Goal: Task Accomplishment & Management: Manage account settings

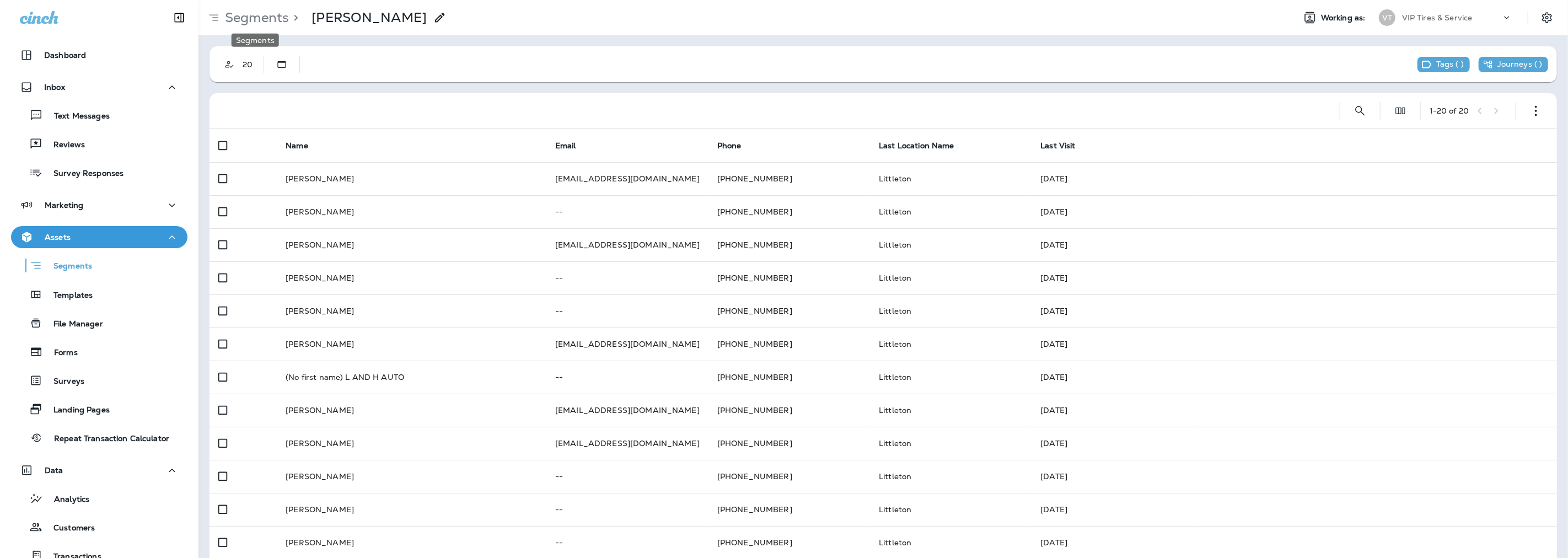
click at [264, 19] on p "Segments" at bounding box center [254, 18] width 69 height 17
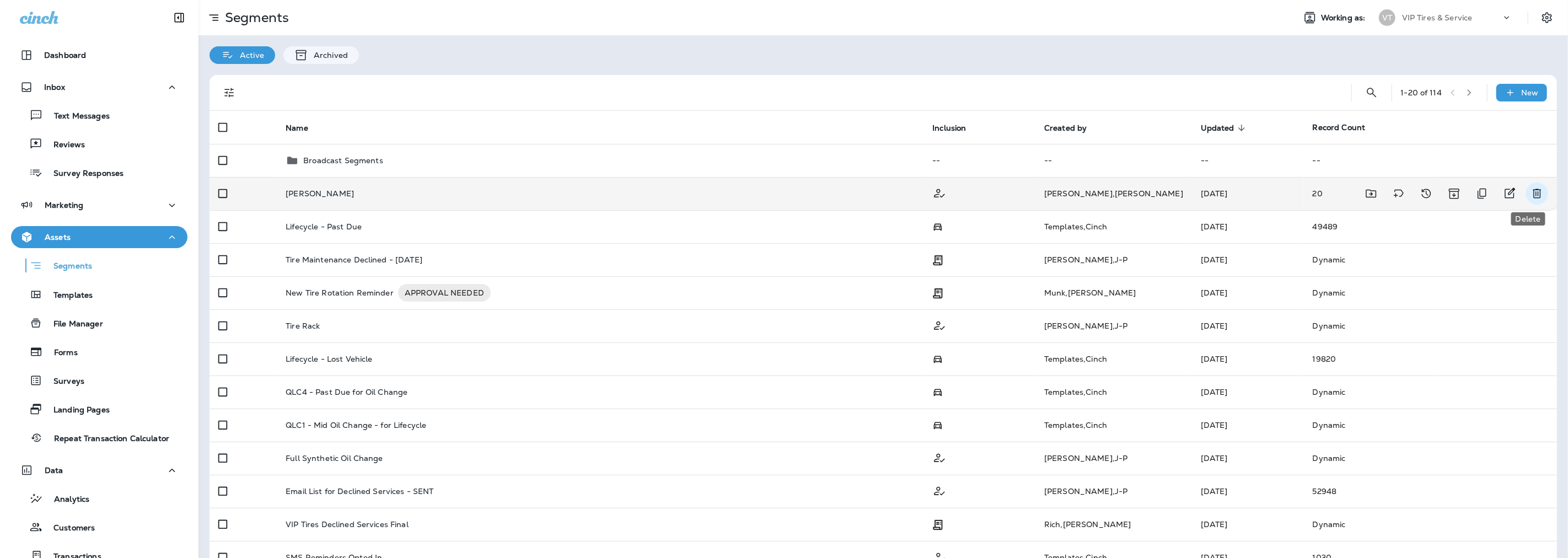
click at [1532, 193] on icon "Delete" at bounding box center [1538, 194] width 14 height 14
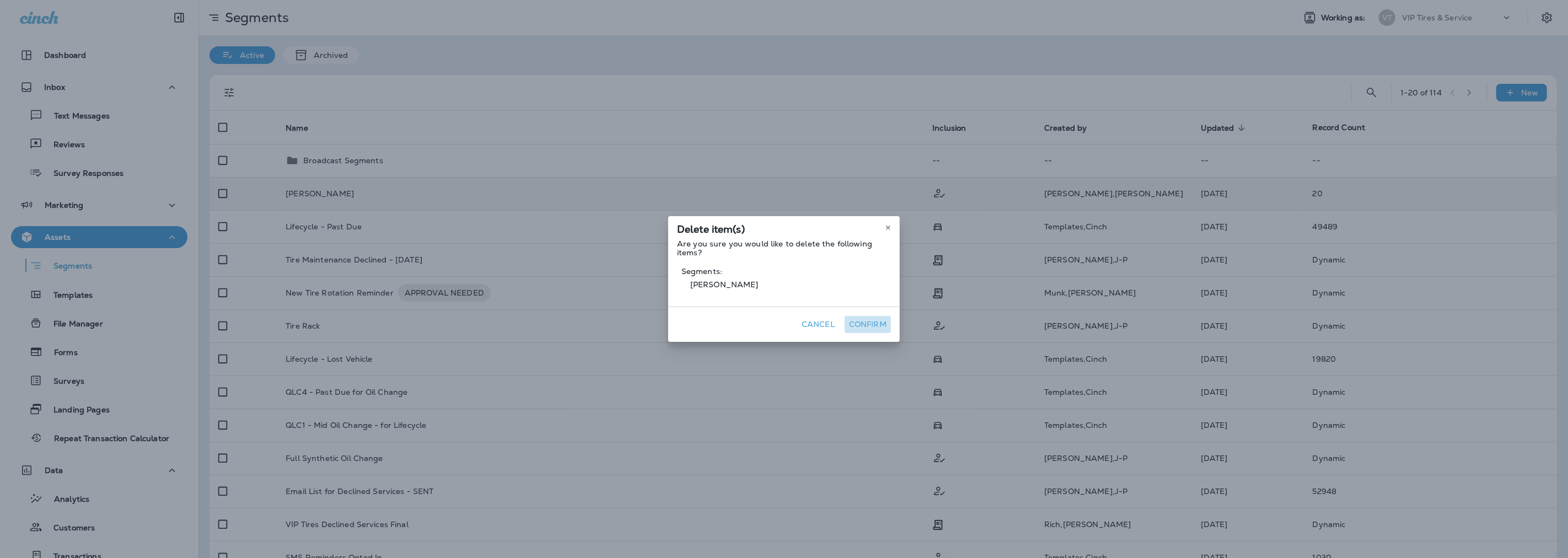
click at [867, 326] on button "Confirm" at bounding box center [867, 324] width 47 height 17
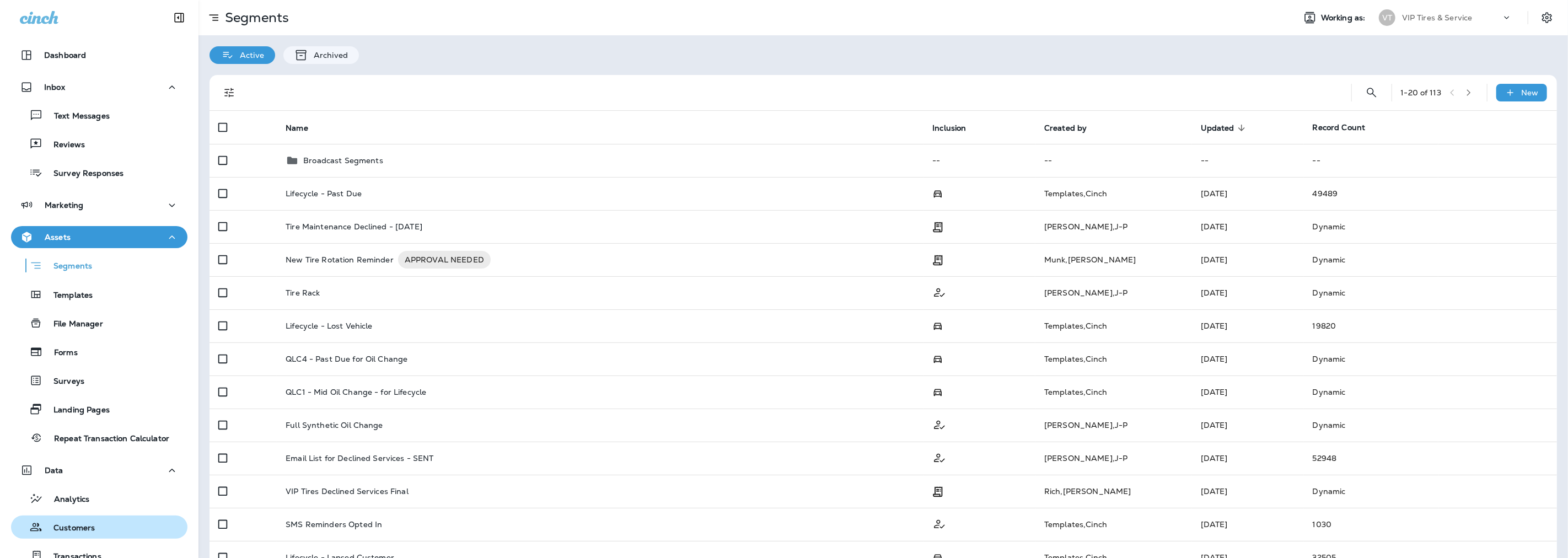
click at [75, 531] on p "Customers" at bounding box center [69, 528] width 53 height 10
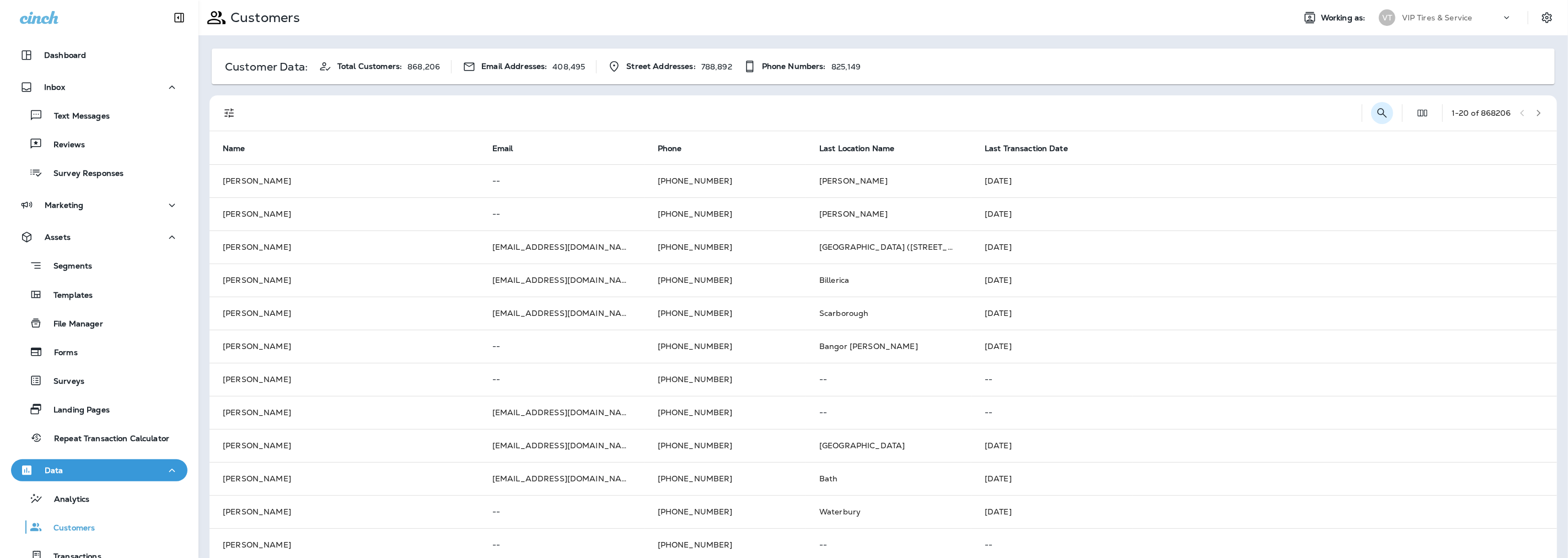
click at [1376, 112] on icon "Search Customers" at bounding box center [1382, 113] width 14 height 14
click at [226, 116] on icon "Filters" at bounding box center [229, 113] width 9 height 9
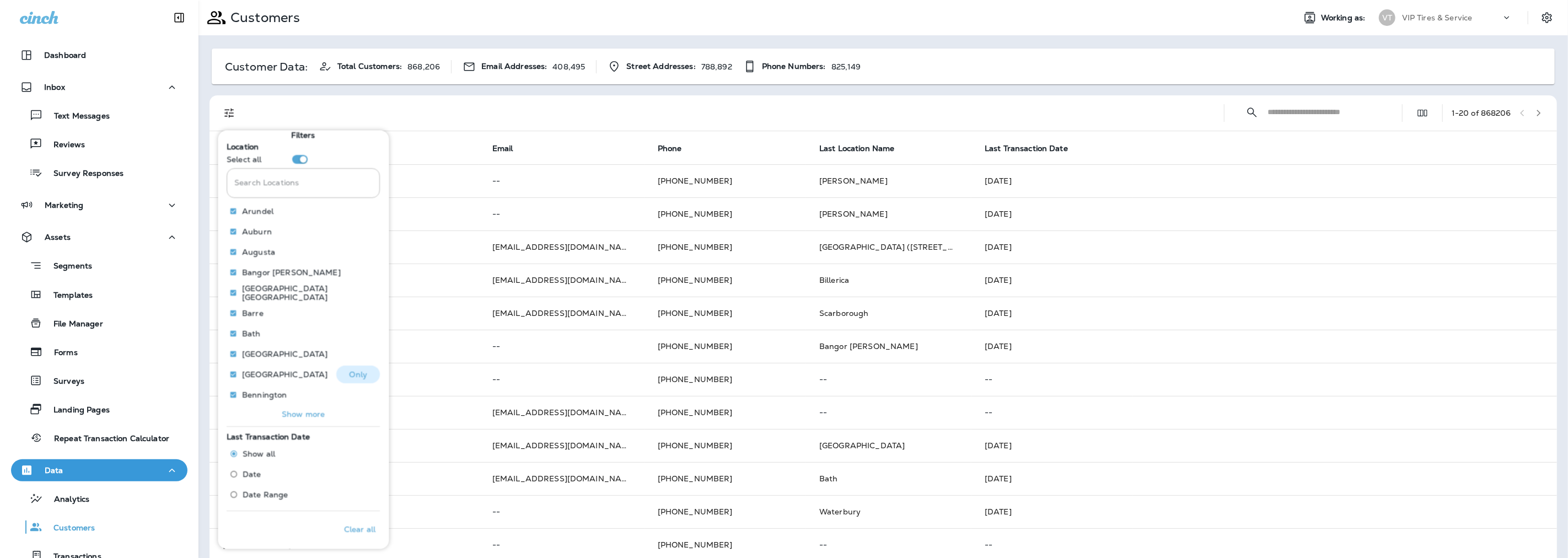
scroll to position [11, 0]
click at [300, 414] on p "Show more" at bounding box center [303, 411] width 43 height 8
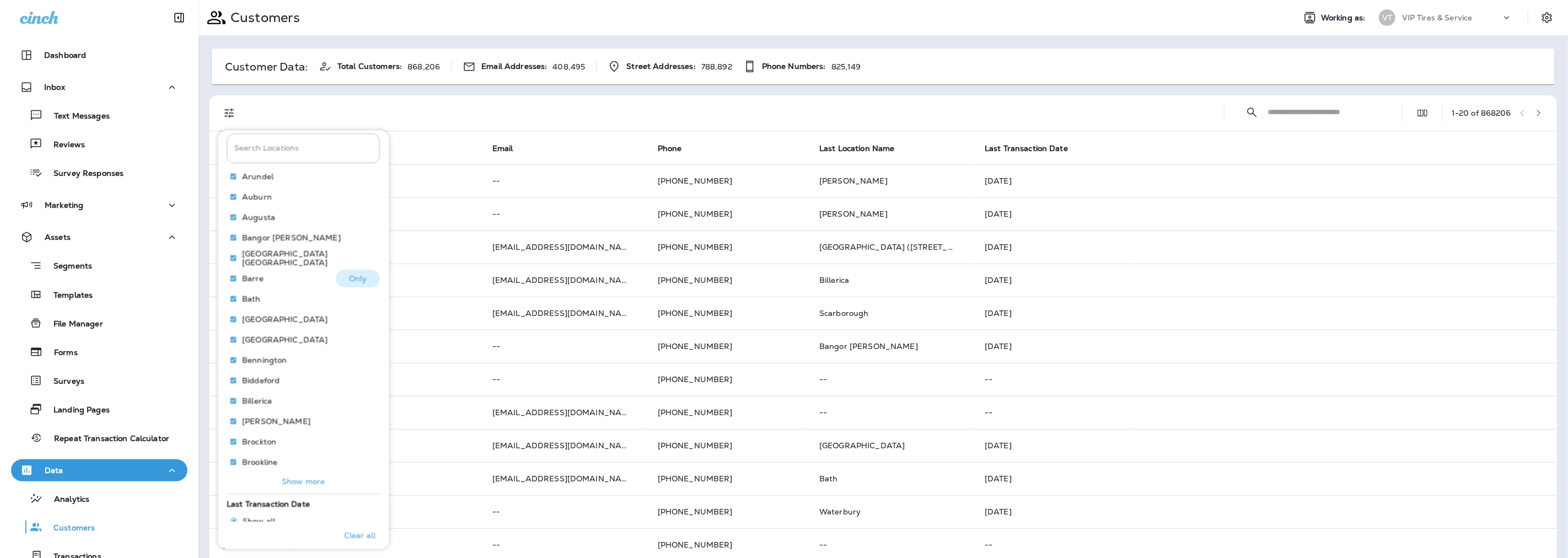
scroll to position [0, 0]
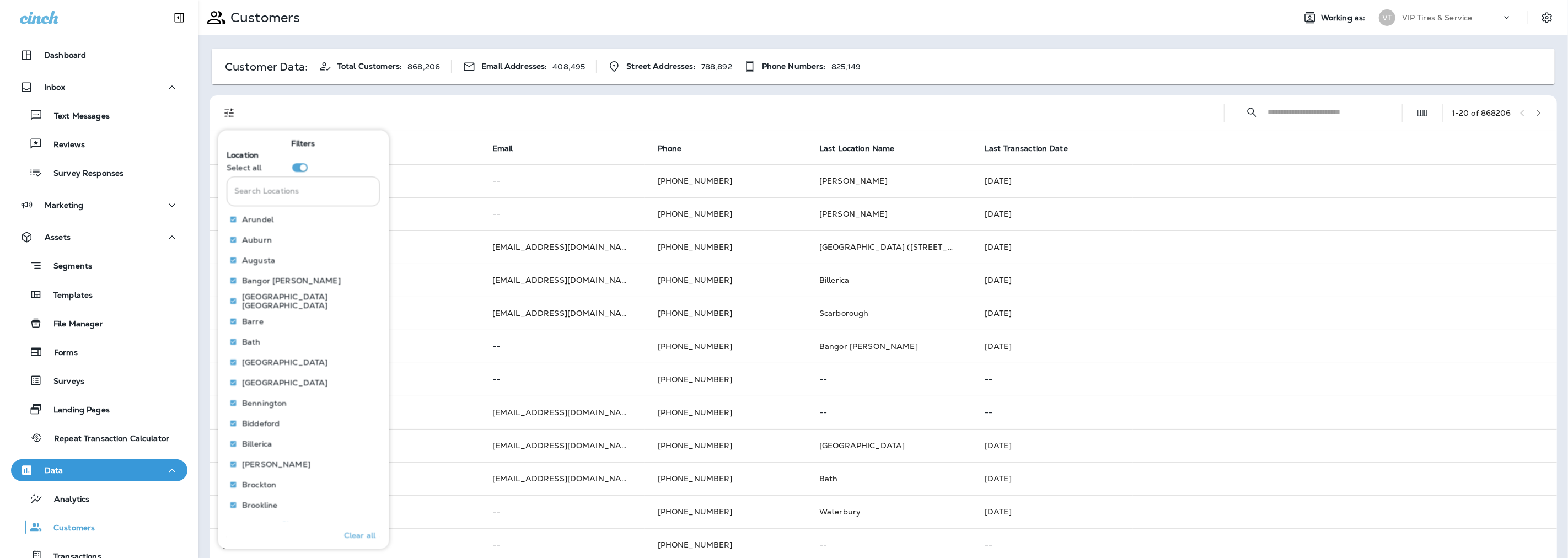
click at [271, 196] on input "Search Locations" at bounding box center [303, 191] width 153 height 29
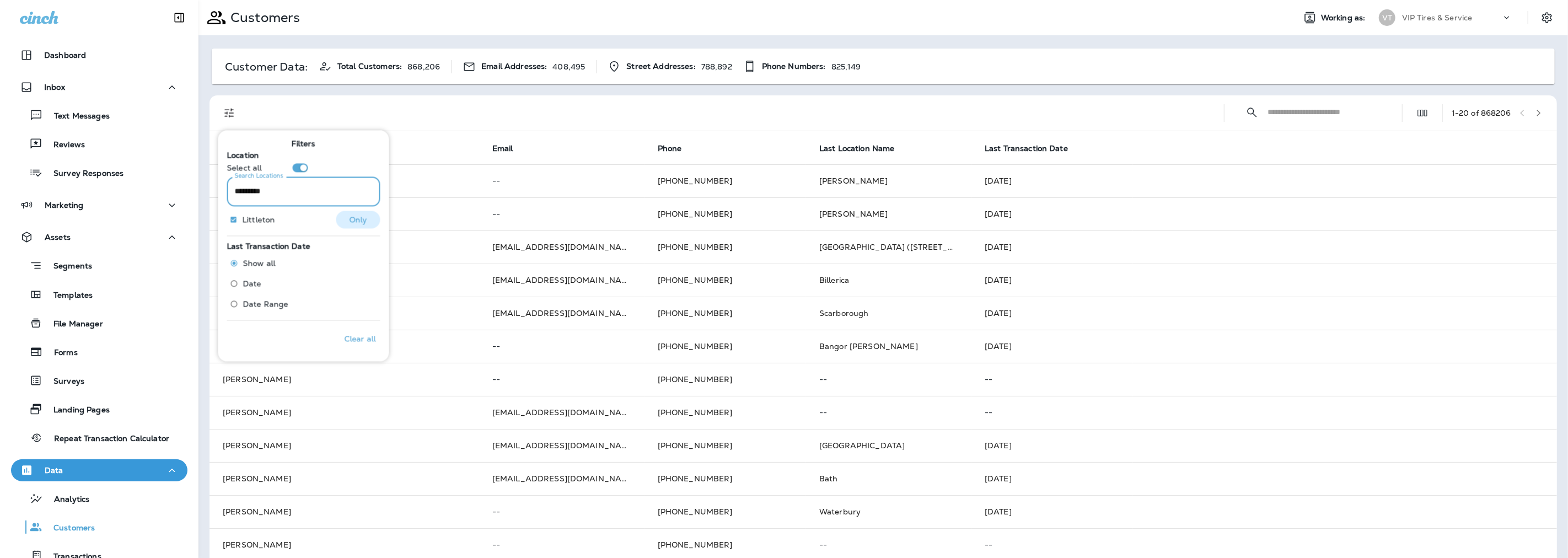
type input "*********"
click at [362, 221] on button "Only" at bounding box center [358, 219] width 44 height 18
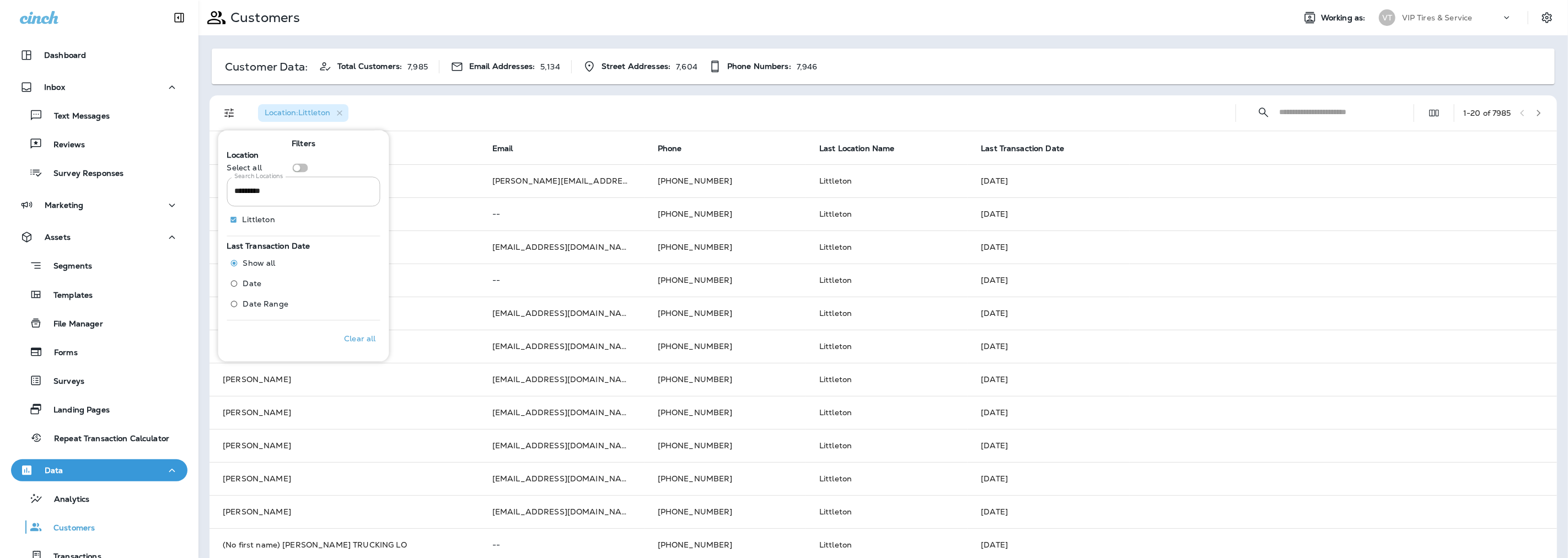
click at [1279, 114] on input "Search Locations" at bounding box center [1336, 112] width 114 height 29
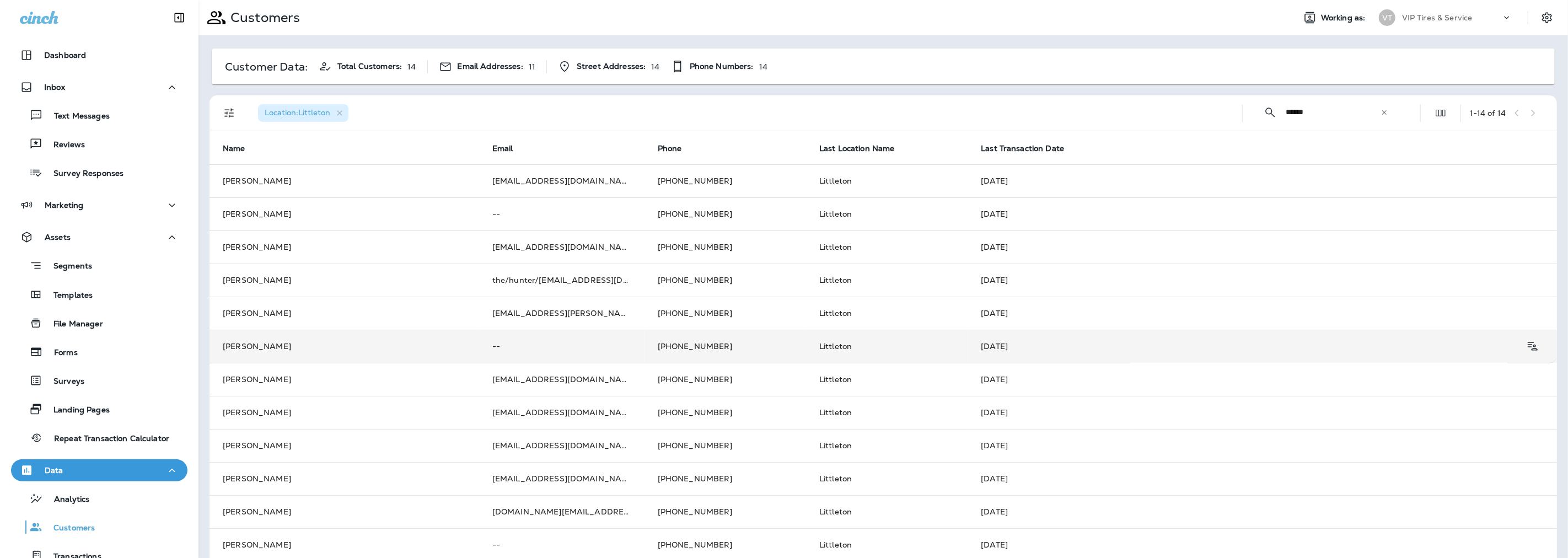
click at [248, 343] on td "[PERSON_NAME]" at bounding box center [344, 345] width 269 height 33
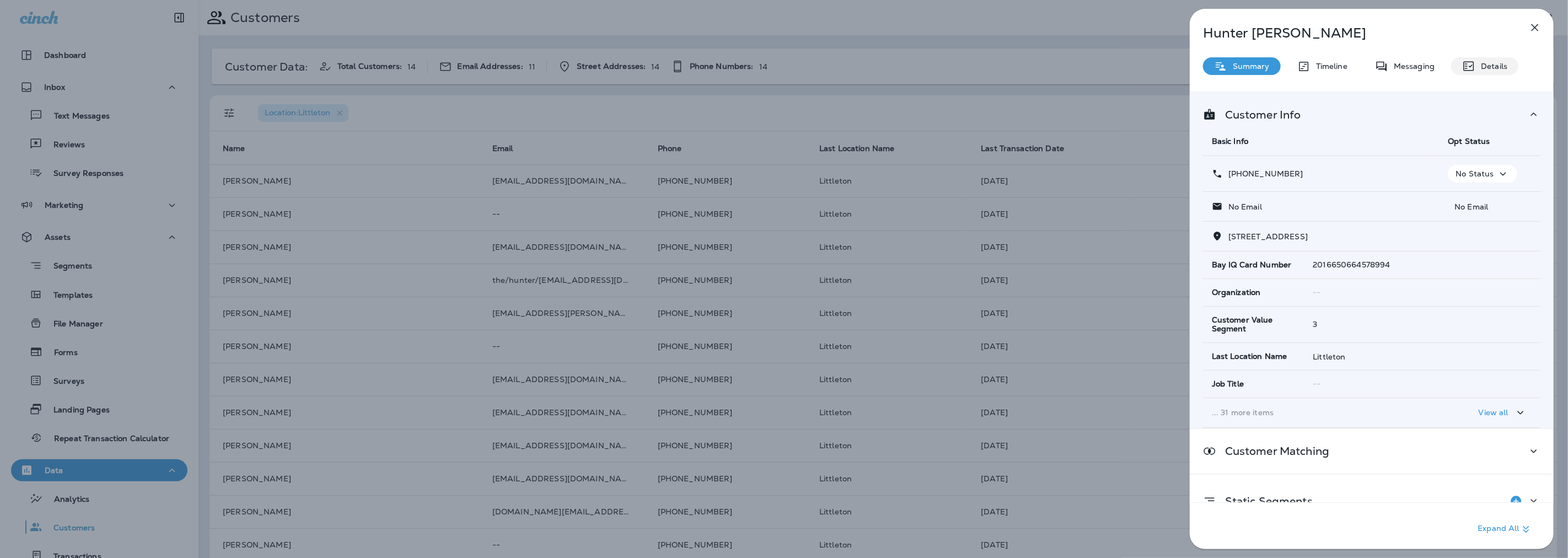
click at [1489, 65] on p "Details" at bounding box center [1491, 66] width 32 height 8
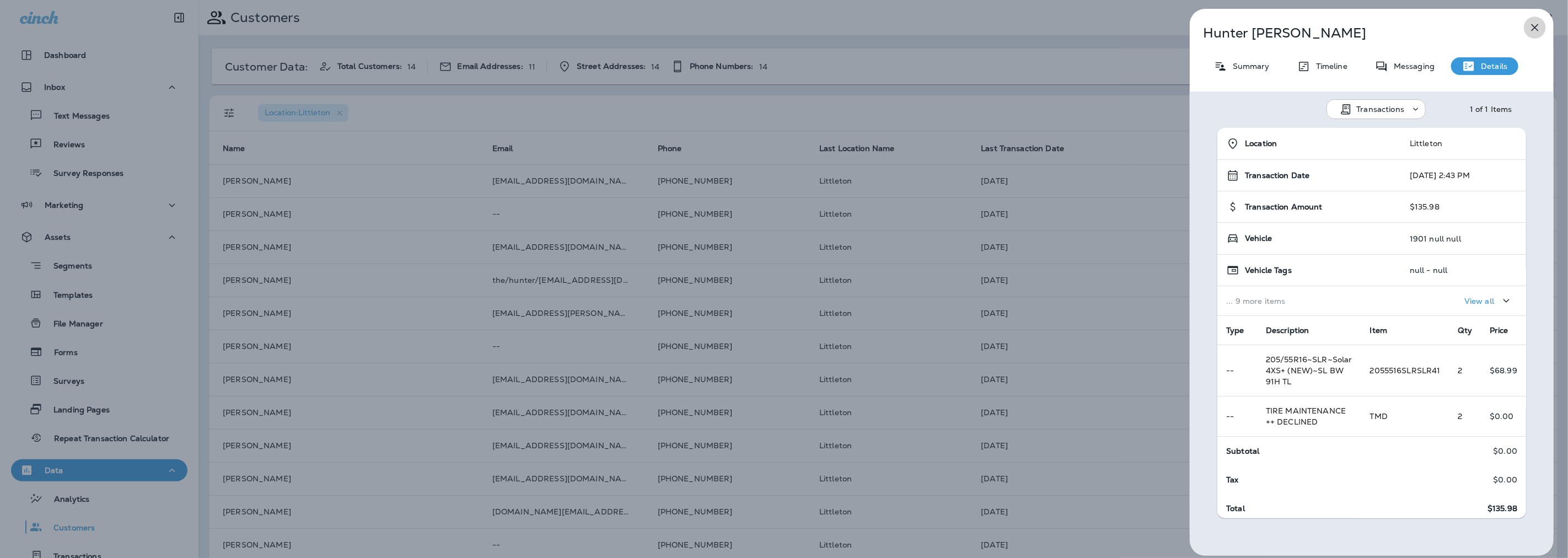
click at [1537, 28] on icon "button" at bounding box center [1535, 28] width 14 height 14
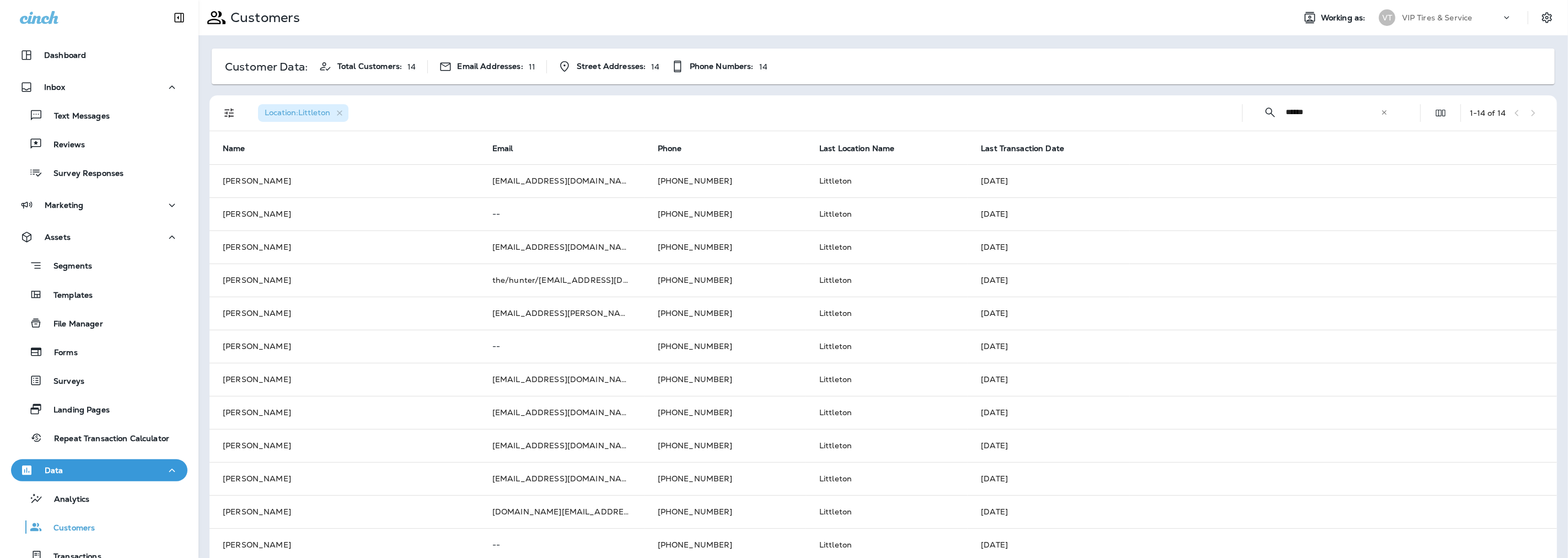
drag, startPoint x: 1314, startPoint y: 110, endPoint x: 1272, endPoint y: 108, distance: 42.0
click at [1272, 108] on div "​ ****** ​ ​" at bounding box center [1326, 112] width 149 height 29
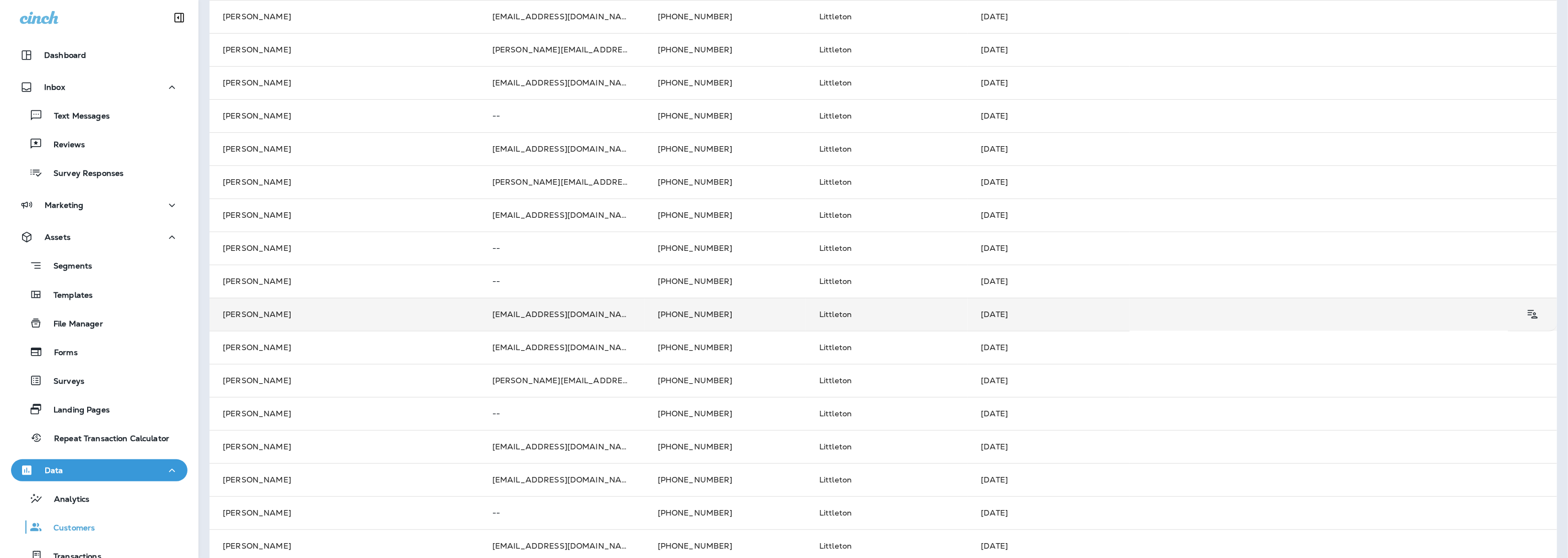
scroll to position [279, 0]
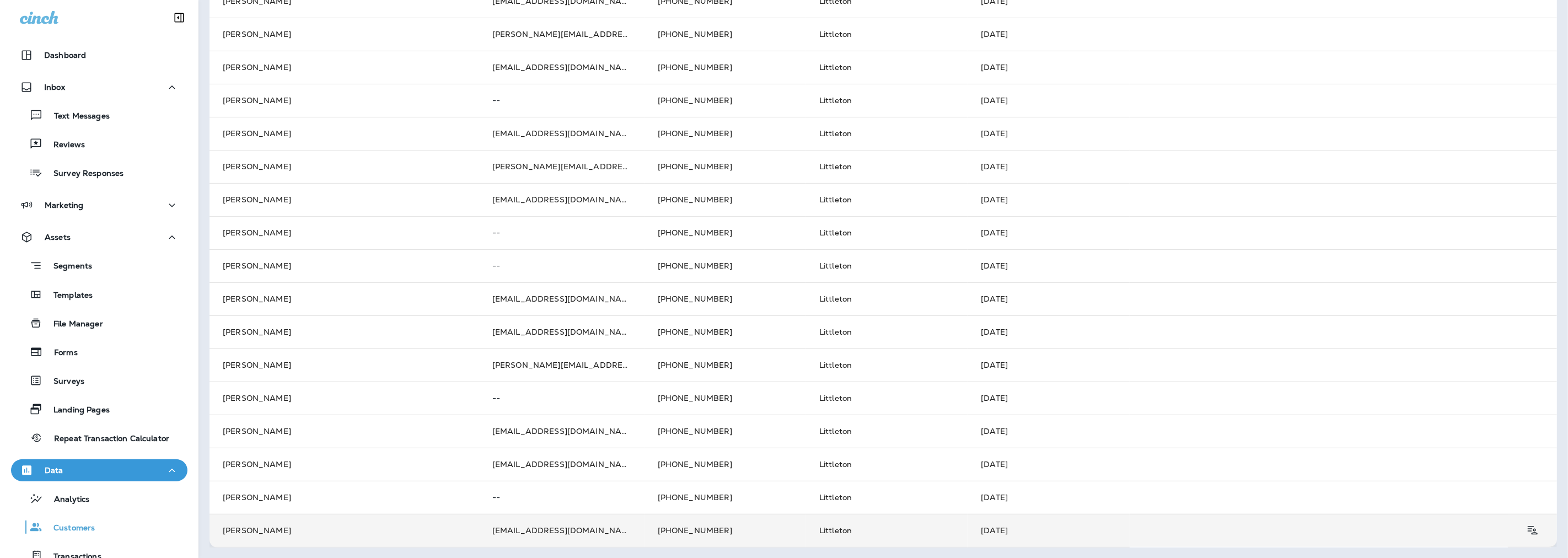
click at [376, 530] on td "[PERSON_NAME]" at bounding box center [344, 530] width 269 height 33
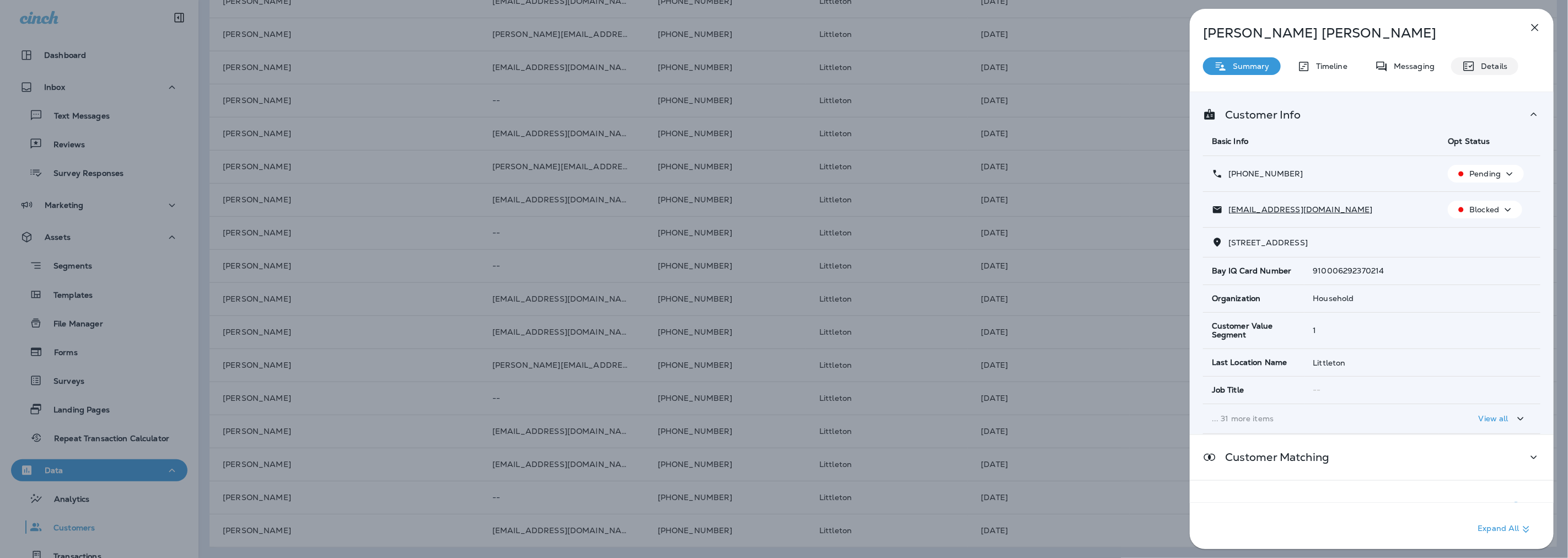
click at [1482, 70] on p "Details" at bounding box center [1491, 66] width 32 height 8
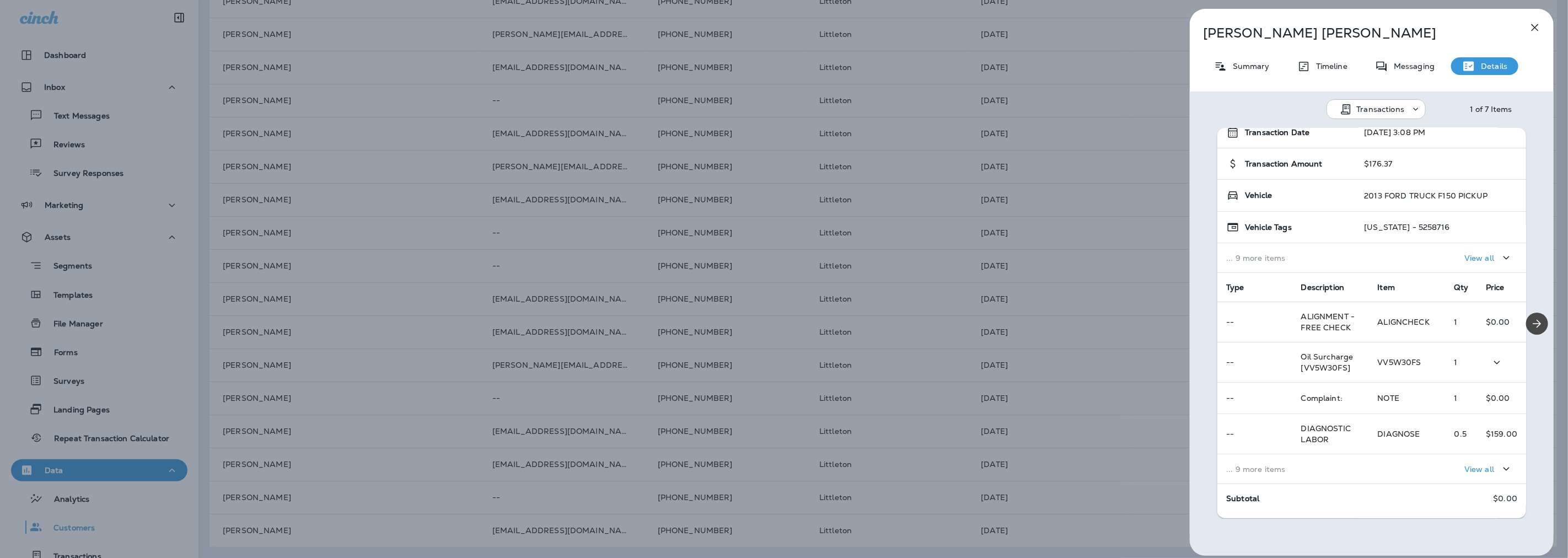
scroll to position [95, 0]
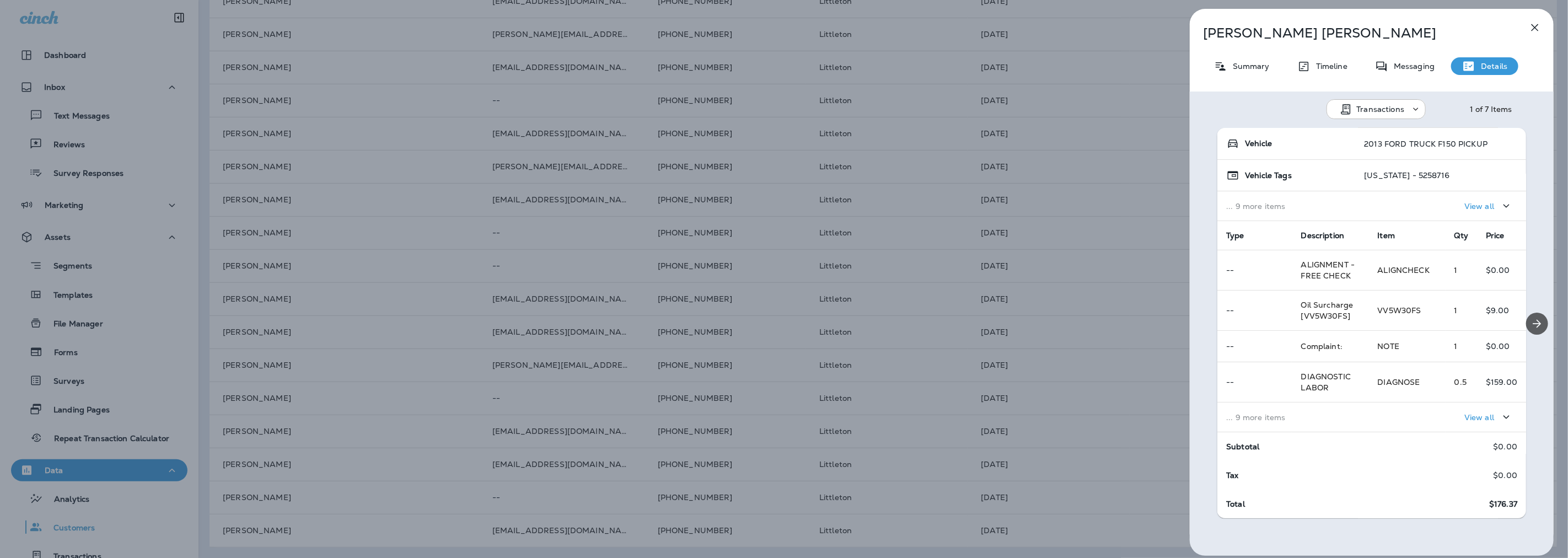
click at [1533, 323] on icon "Next" at bounding box center [1538, 323] width 8 height 8
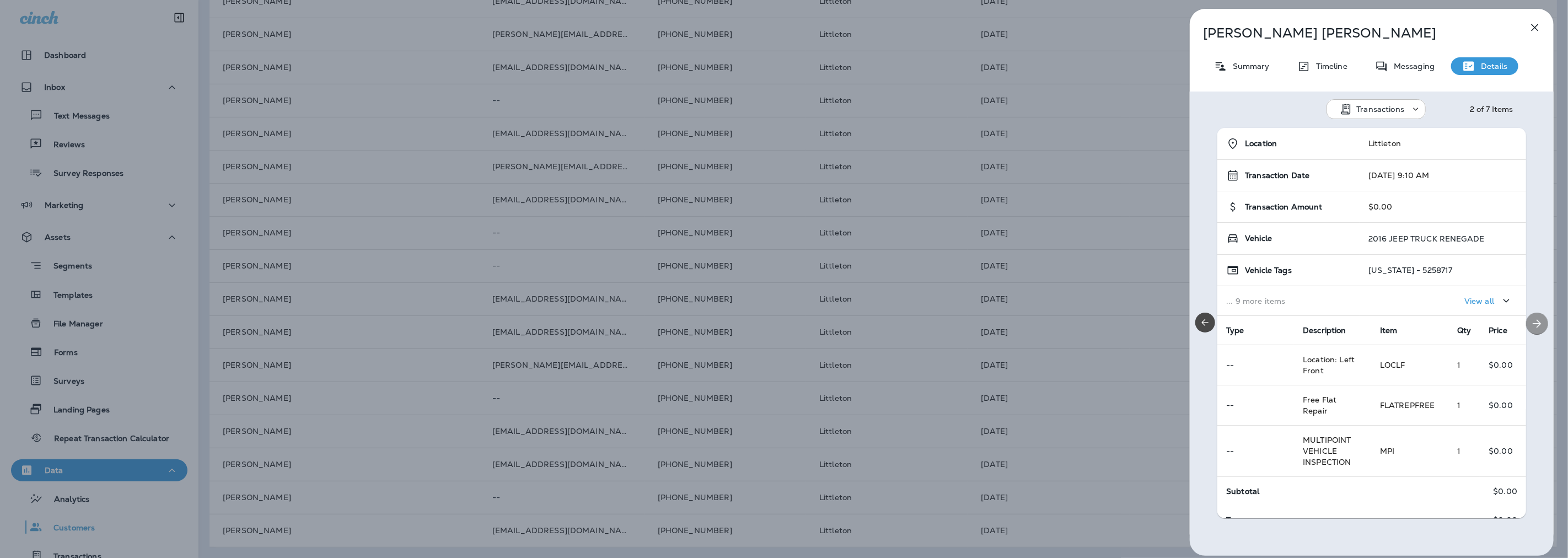
click at [1533, 323] on icon "Next" at bounding box center [1538, 323] width 14 height 14
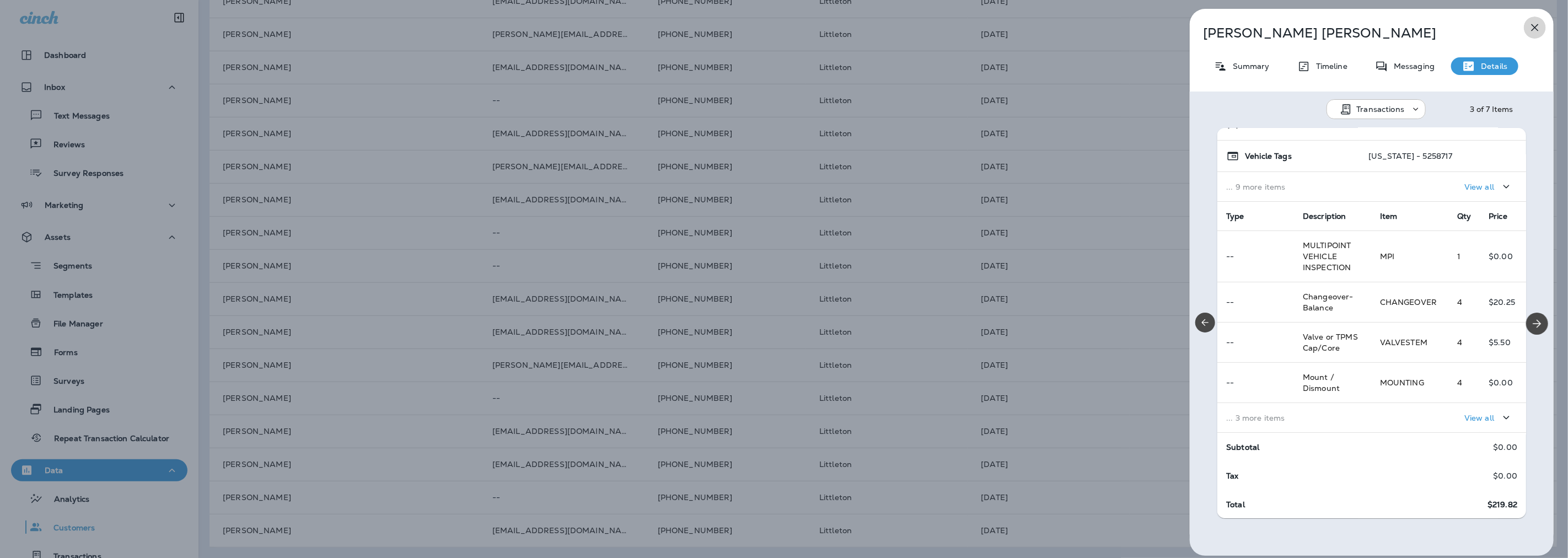
click at [1526, 26] on button "button" at bounding box center [1535, 28] width 22 height 22
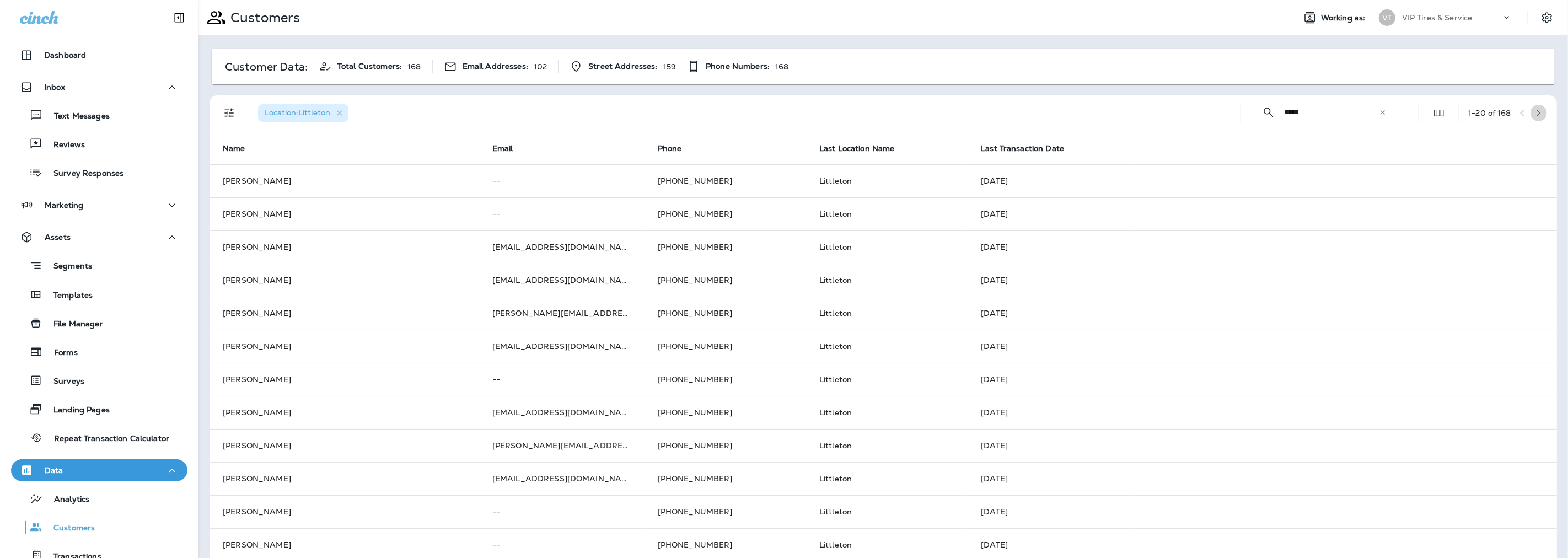
click at [1535, 114] on icon "button" at bounding box center [1538, 113] width 8 height 8
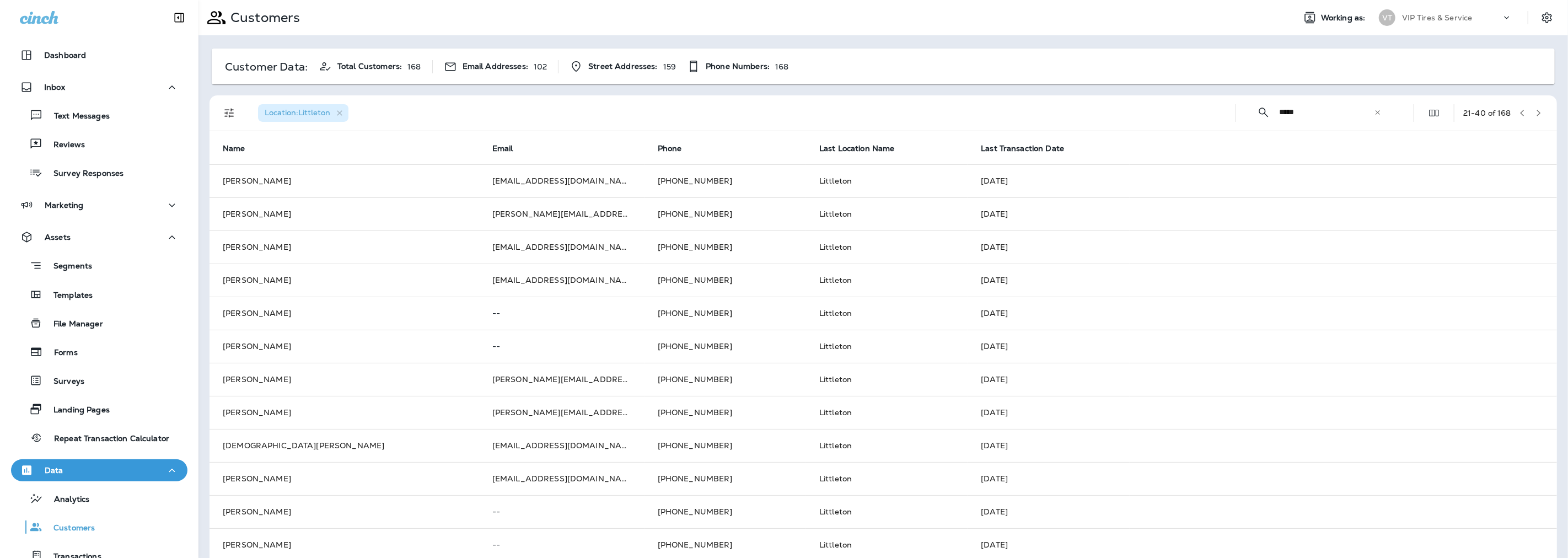
click at [1535, 113] on icon "button" at bounding box center [1538, 113] width 8 height 8
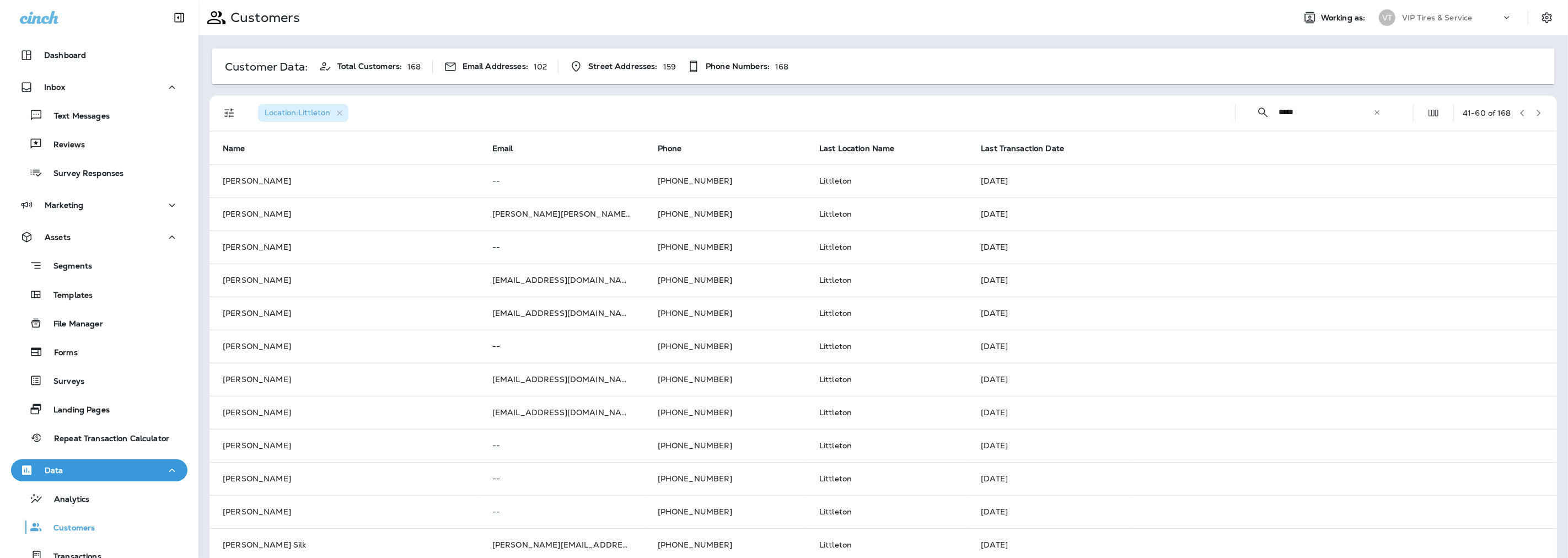
click at [1000, 155] on th "Last Transaction Date" at bounding box center [1048, 147] width 162 height 33
click at [1002, 149] on span "Last Transaction Date" at bounding box center [1022, 148] width 83 height 9
click at [1006, 145] on span "Last Transaction Date" at bounding box center [1022, 148] width 83 height 9
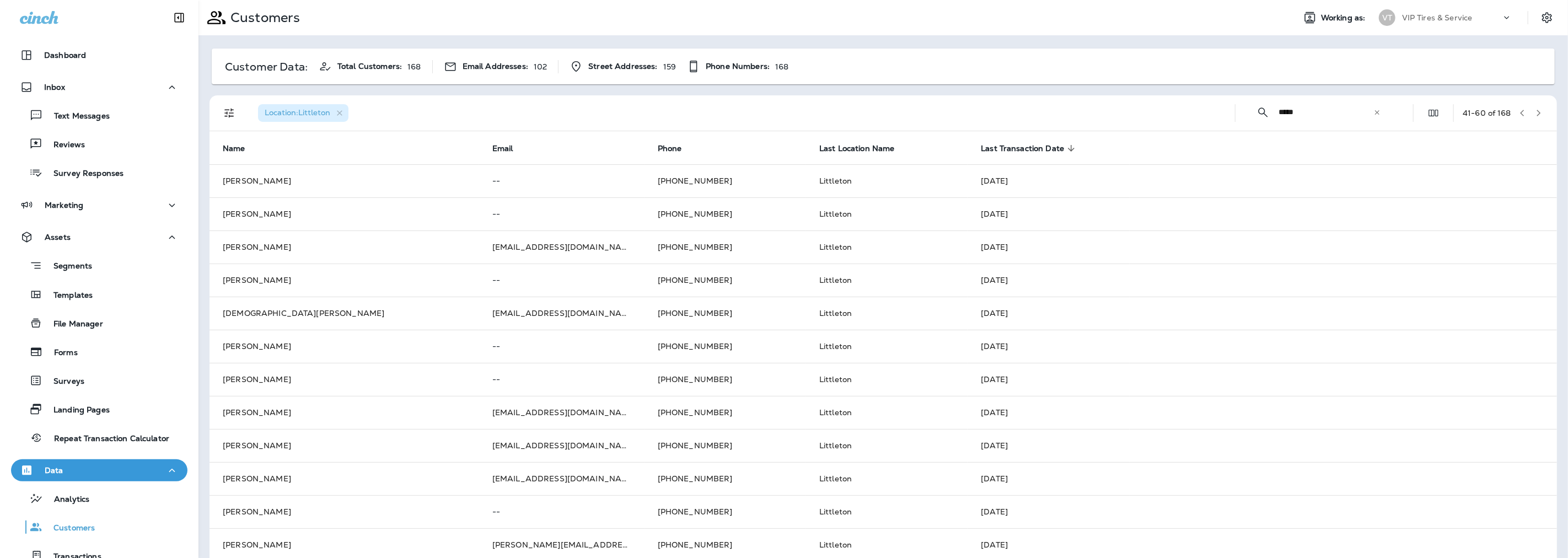
click at [1523, 106] on div "41 - 60 of 168" at bounding box center [1504, 113] width 85 height 17
click at [1535, 111] on icon "button" at bounding box center [1538, 113] width 8 height 8
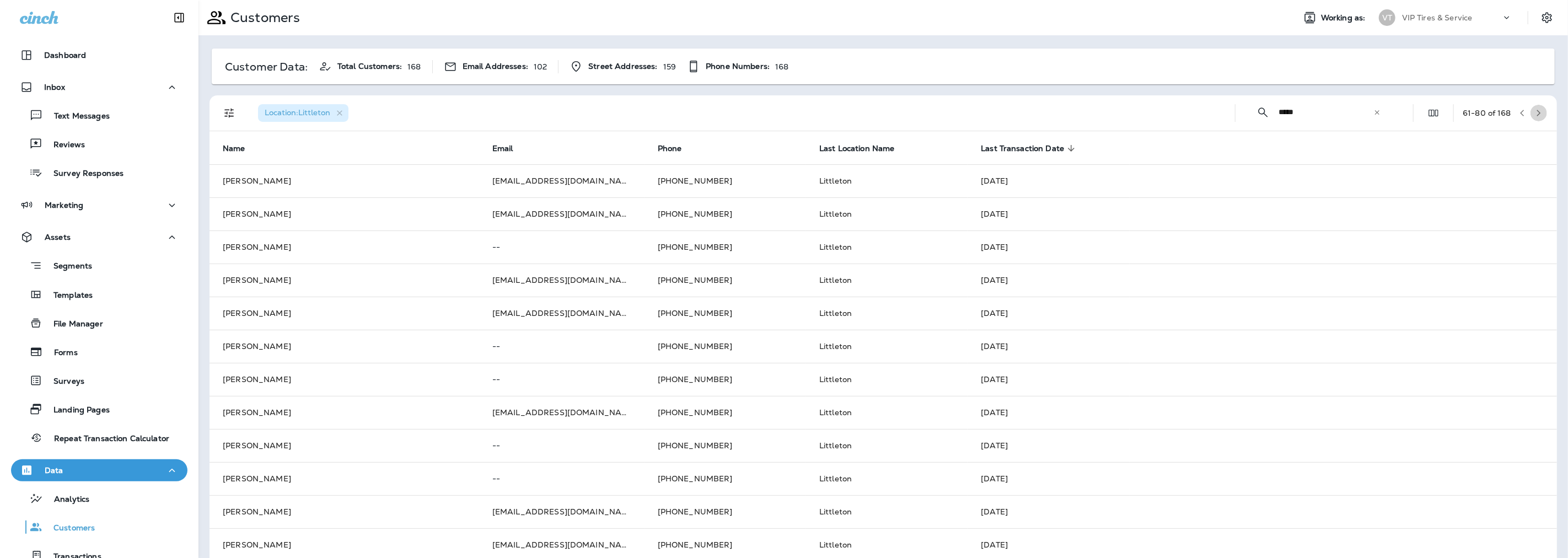
click at [1535, 113] on icon "button" at bounding box center [1538, 113] width 8 height 8
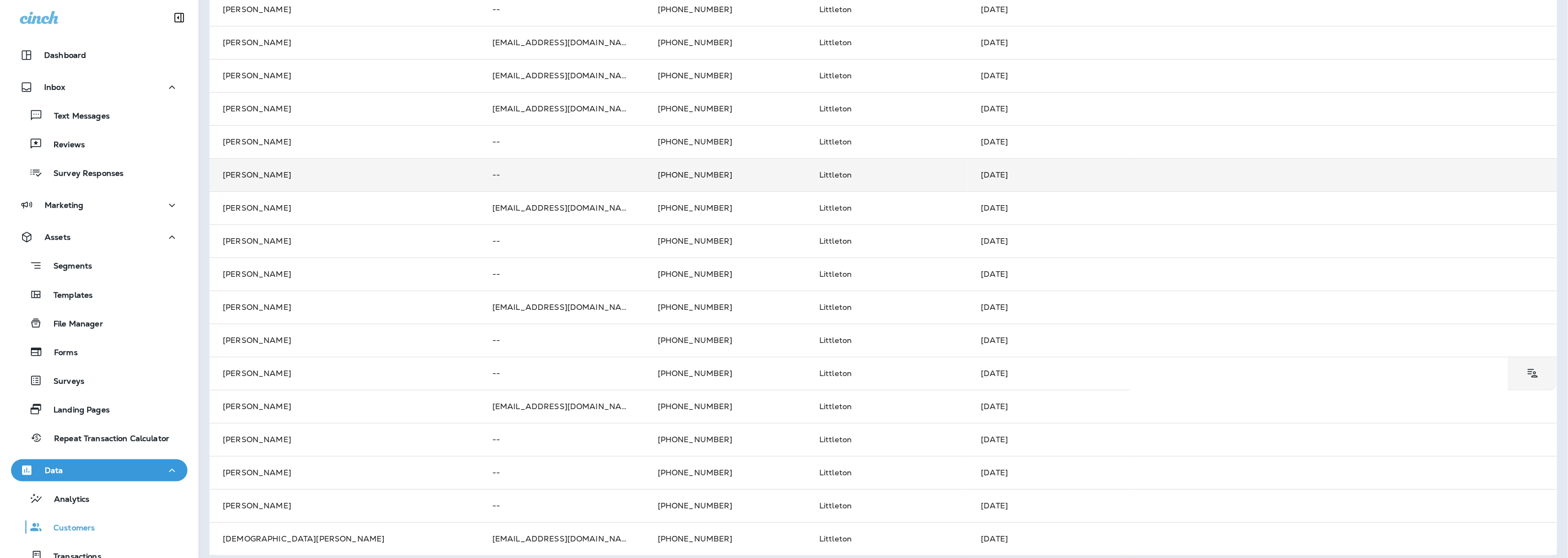
scroll to position [279, 0]
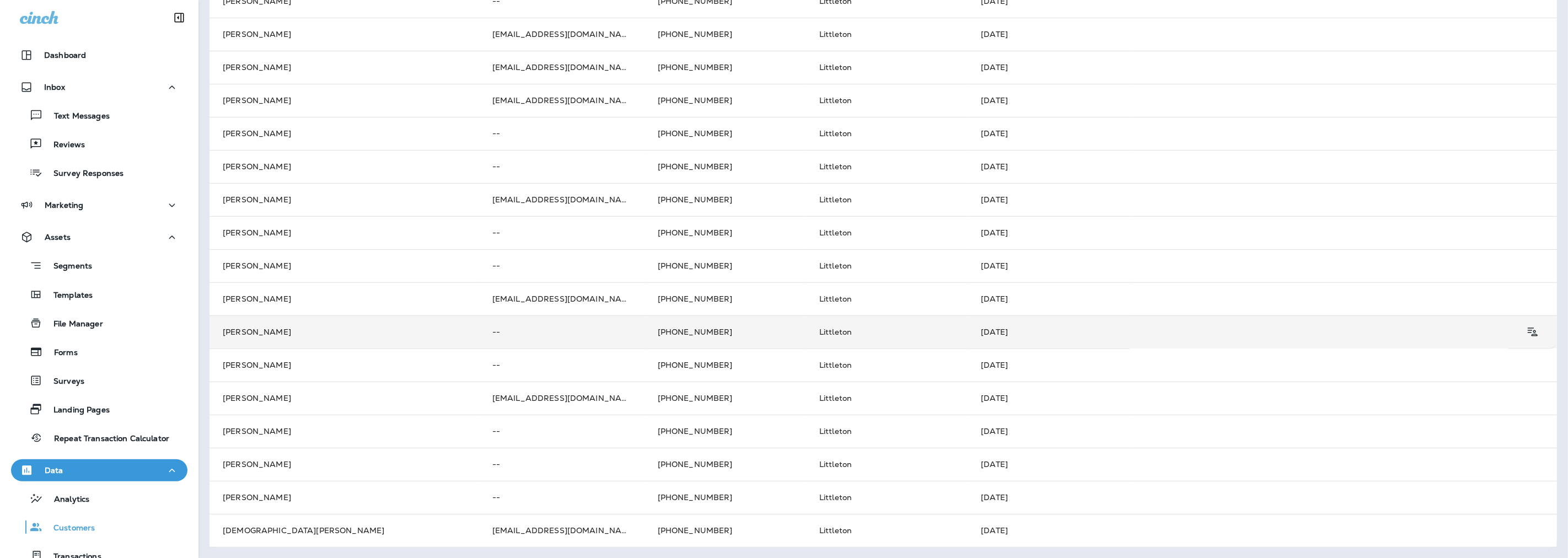
click at [712, 329] on td "[PHONE_NUMBER]" at bounding box center [725, 331] width 162 height 33
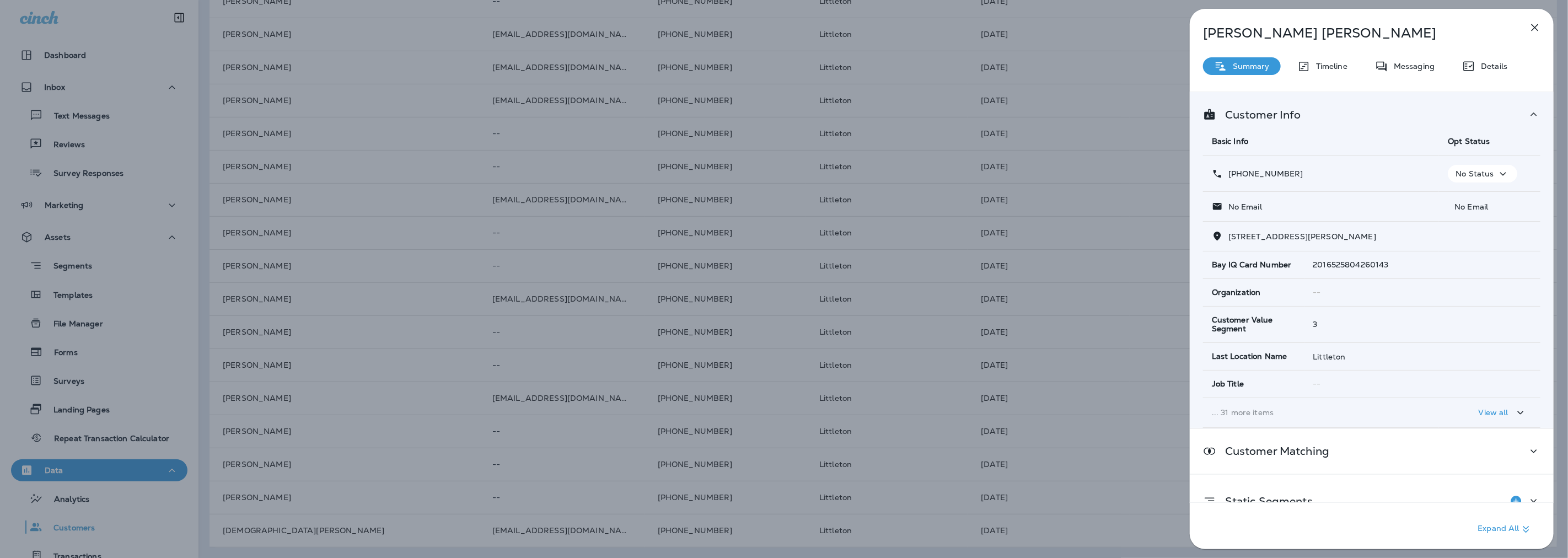
click at [1484, 64] on p "Details" at bounding box center [1491, 66] width 32 height 8
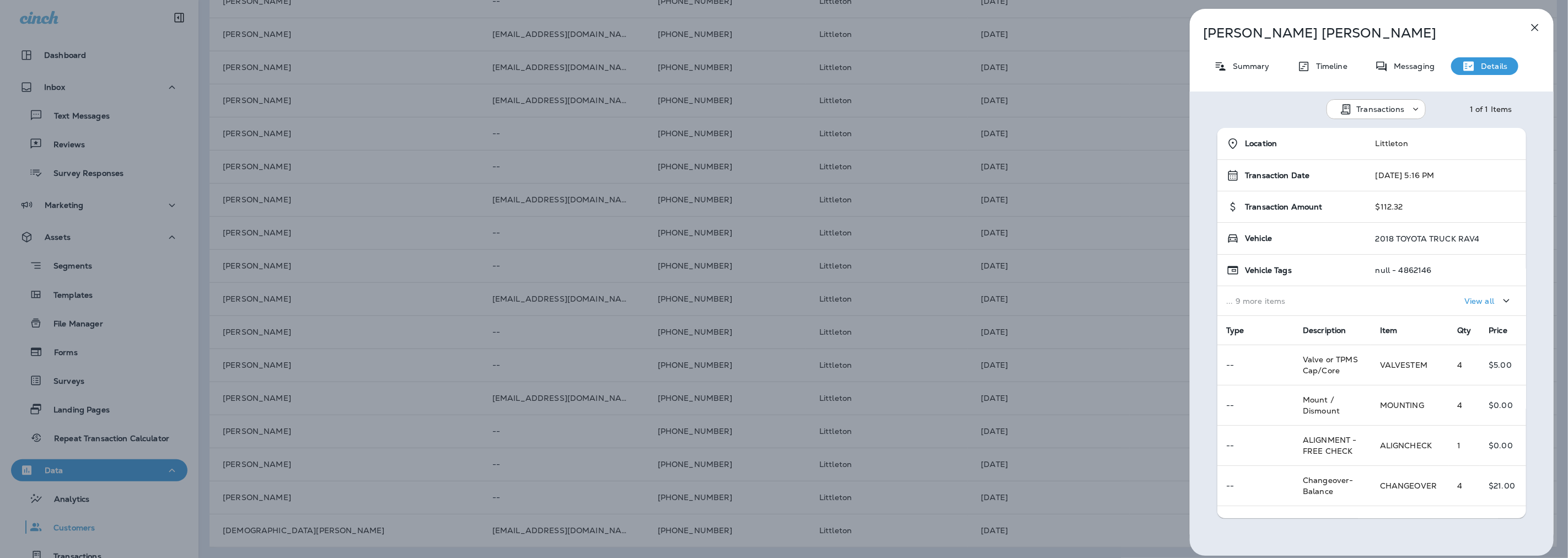
click at [1536, 25] on icon "button" at bounding box center [1535, 28] width 14 height 14
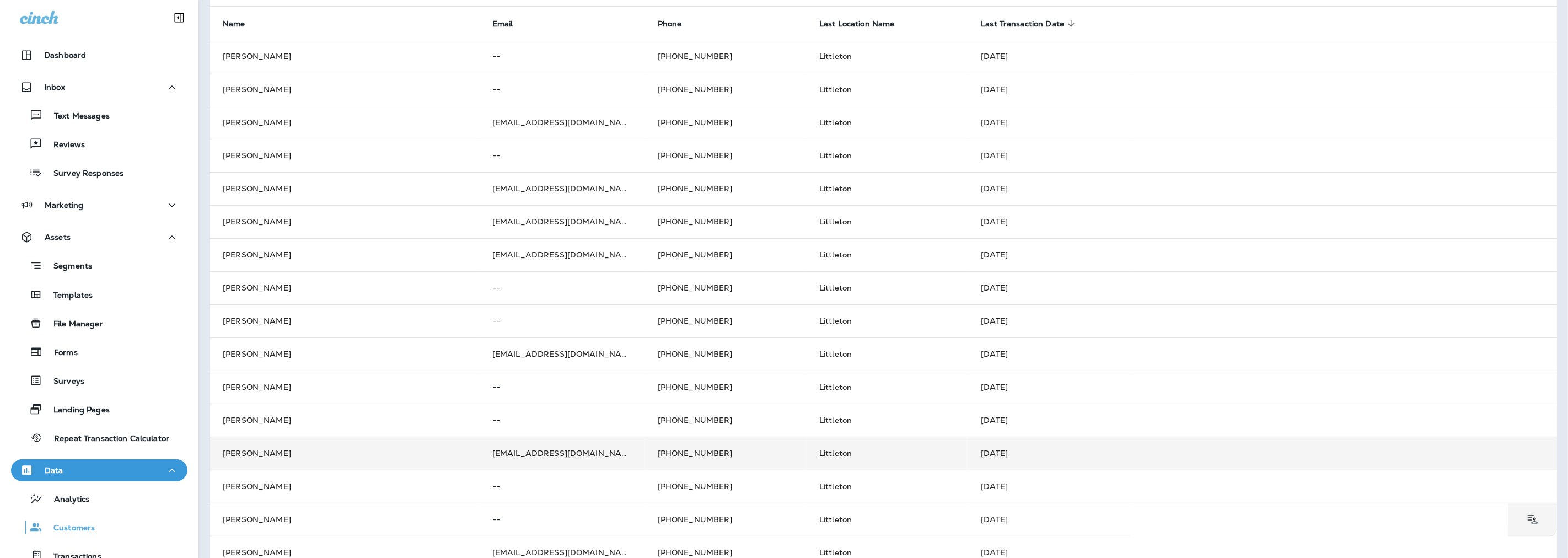
scroll to position [96, 0]
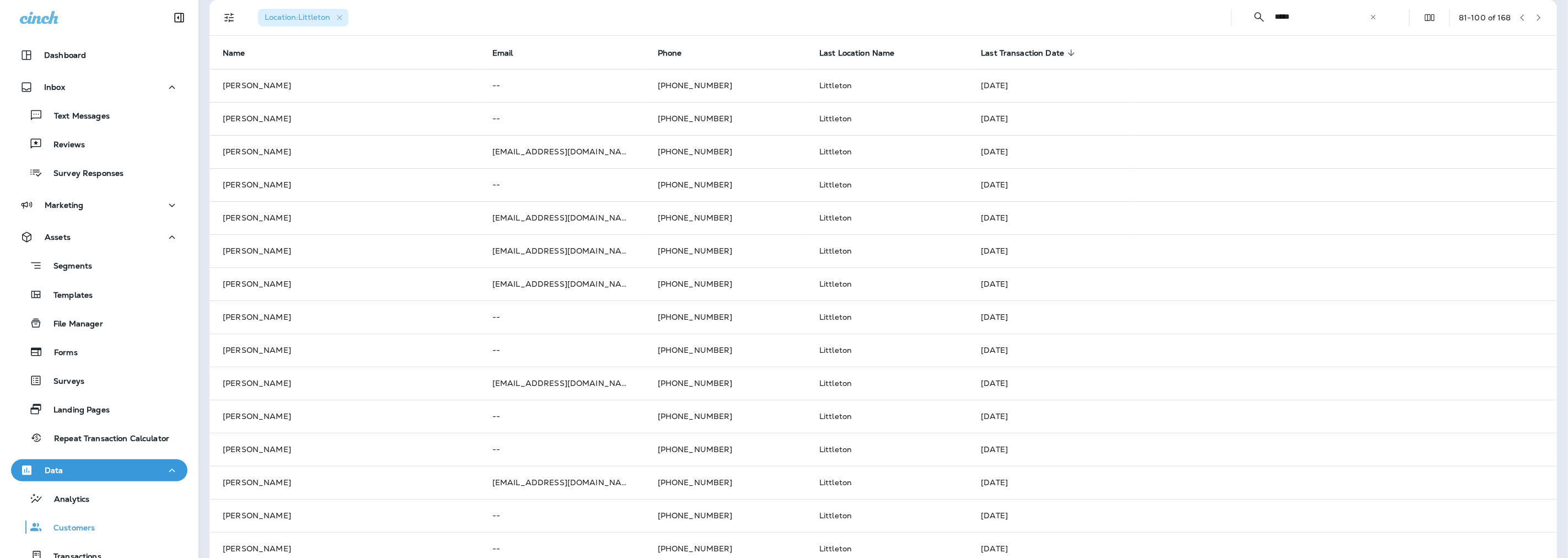
click at [1518, 14] on icon "button" at bounding box center [1521, 17] width 8 height 8
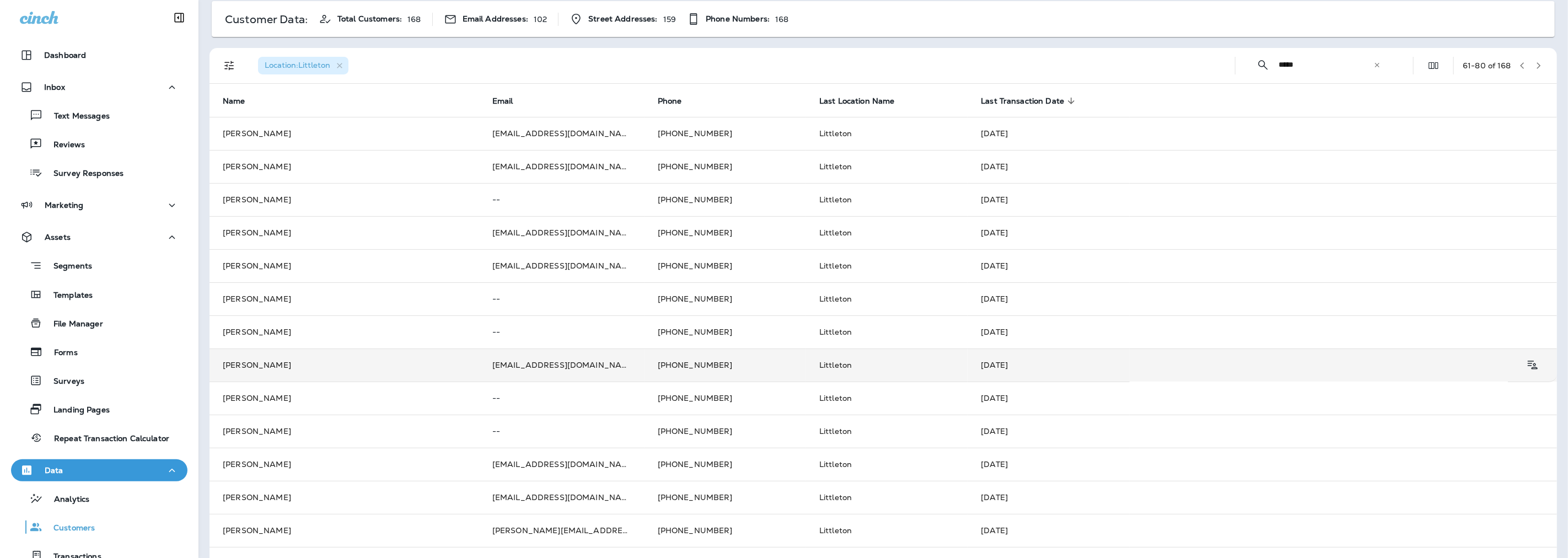
scroll to position [184, 0]
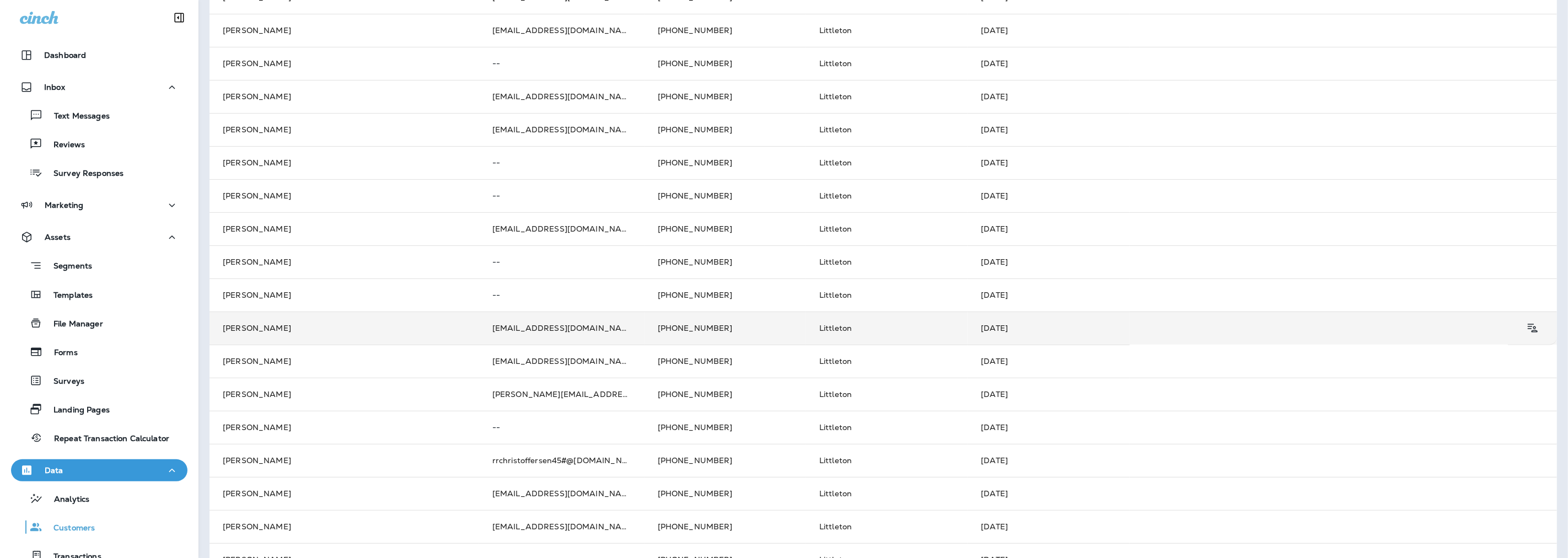
click at [263, 329] on td "[PERSON_NAME]" at bounding box center [344, 328] width 269 height 33
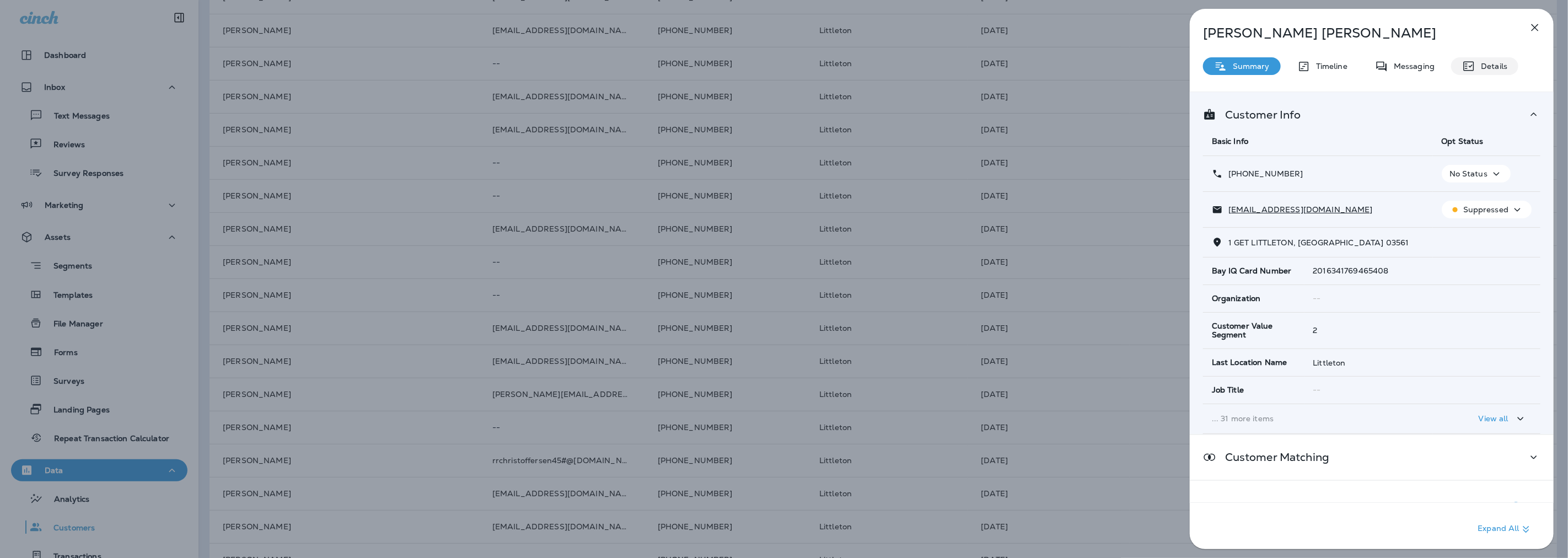
click at [1483, 67] on p "Details" at bounding box center [1491, 66] width 32 height 8
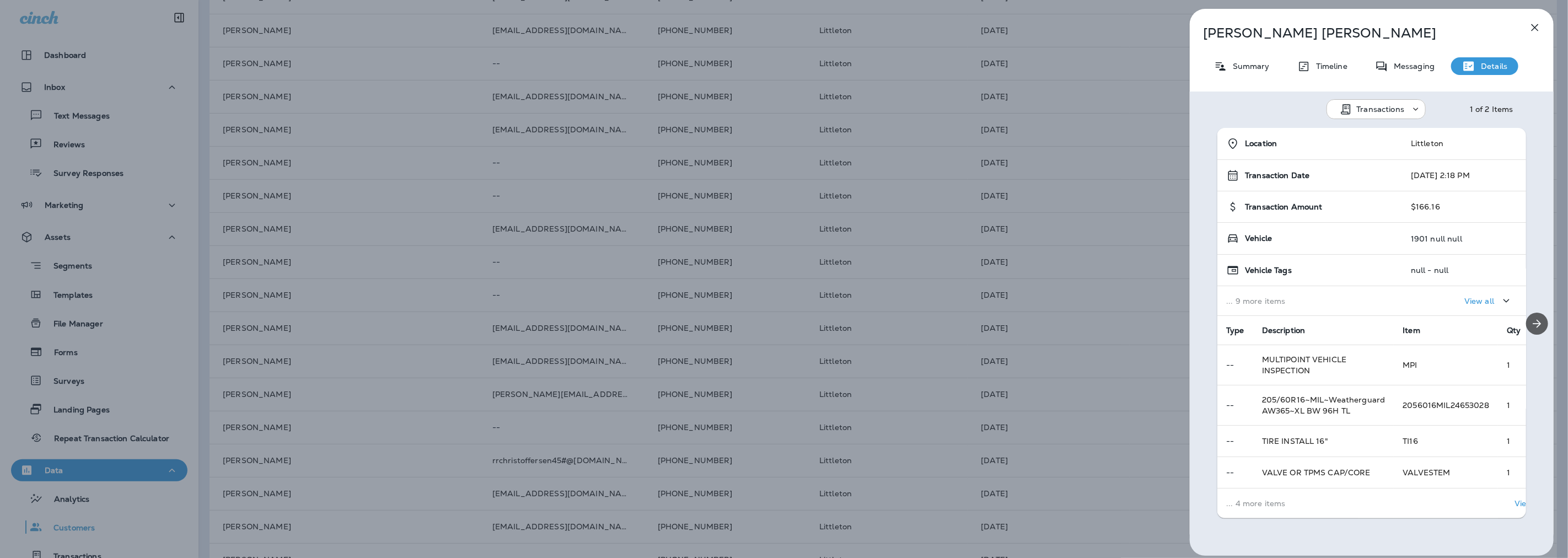
click at [1531, 319] on icon "Next" at bounding box center [1538, 323] width 14 height 14
click at [1526, 319] on div "Location Littleton Transaction Date [DATE] 10:57 AM Transaction Amount $166.16 …" at bounding box center [1371, 323] width 364 height 390
click at [1538, 25] on icon "button" at bounding box center [1535, 28] width 14 height 14
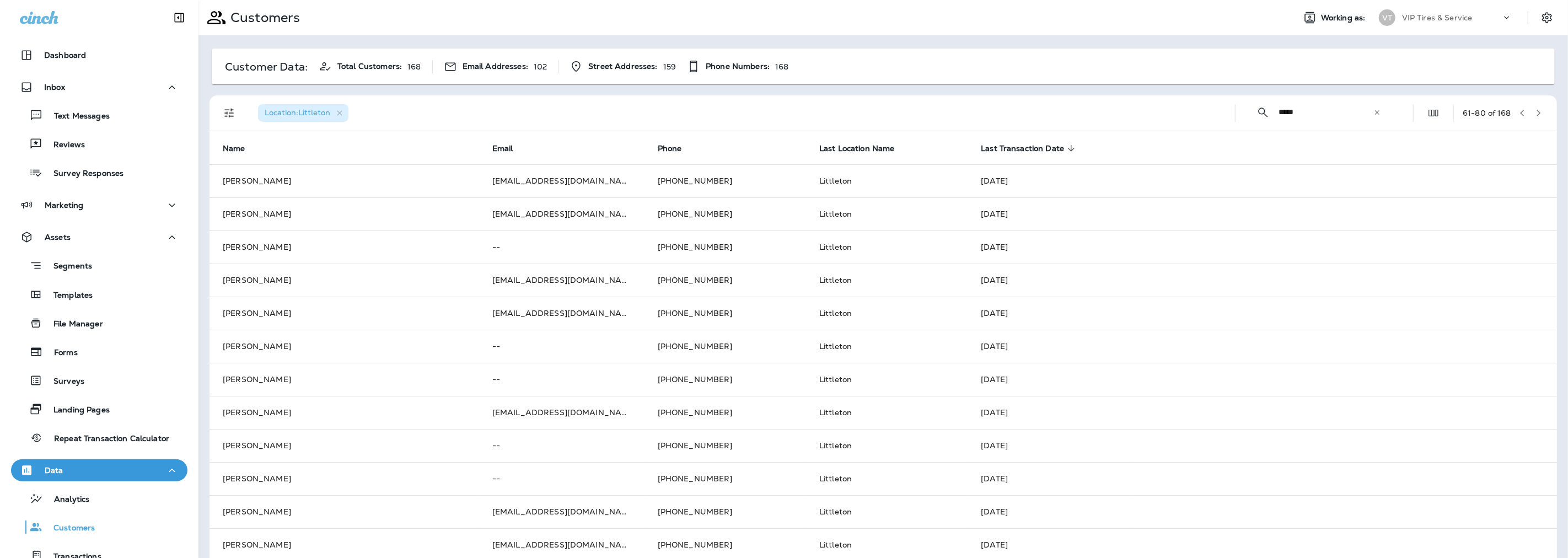
drag, startPoint x: 1282, startPoint y: 108, endPoint x: 1264, endPoint y: 108, distance: 18.0
click at [1264, 108] on div "​ ***** ​ ​" at bounding box center [1319, 112] width 149 height 29
drag, startPoint x: 1299, startPoint y: 111, endPoint x: 1255, endPoint y: 112, distance: 44.0
click at [1255, 112] on div "​ ***** ​ ​" at bounding box center [1319, 112] width 149 height 29
paste input "text"
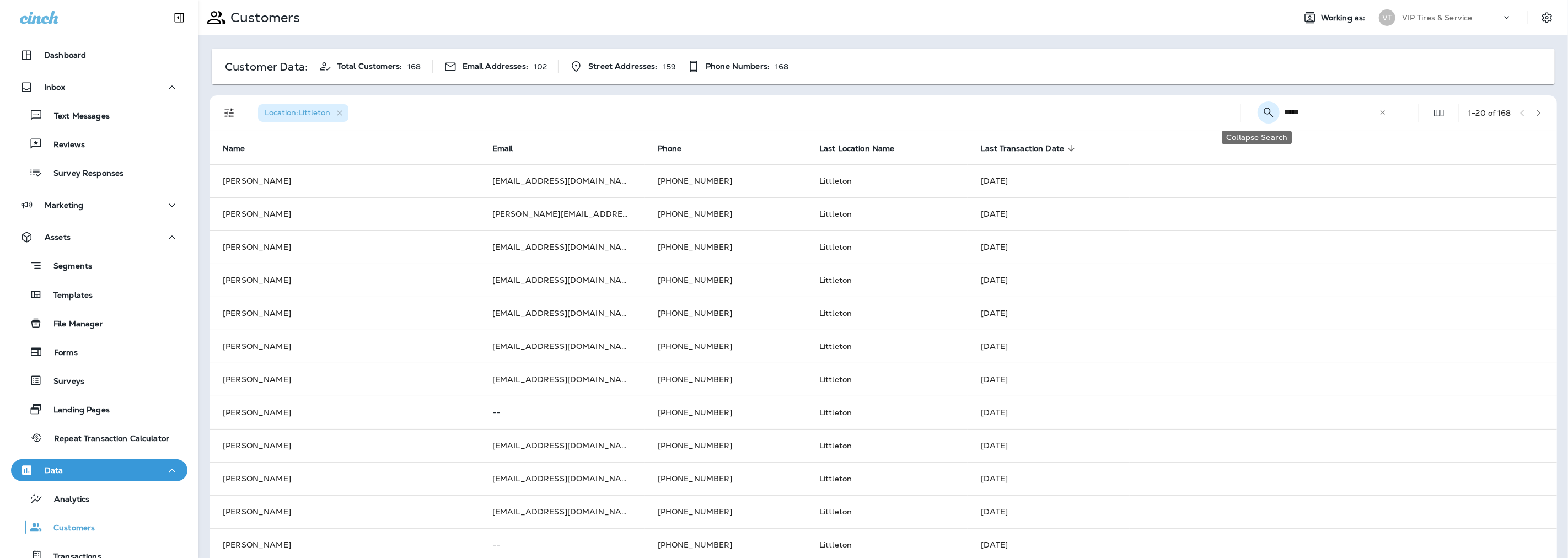
paste input "text"
type input "*"
paste input "*****"
type input "*"
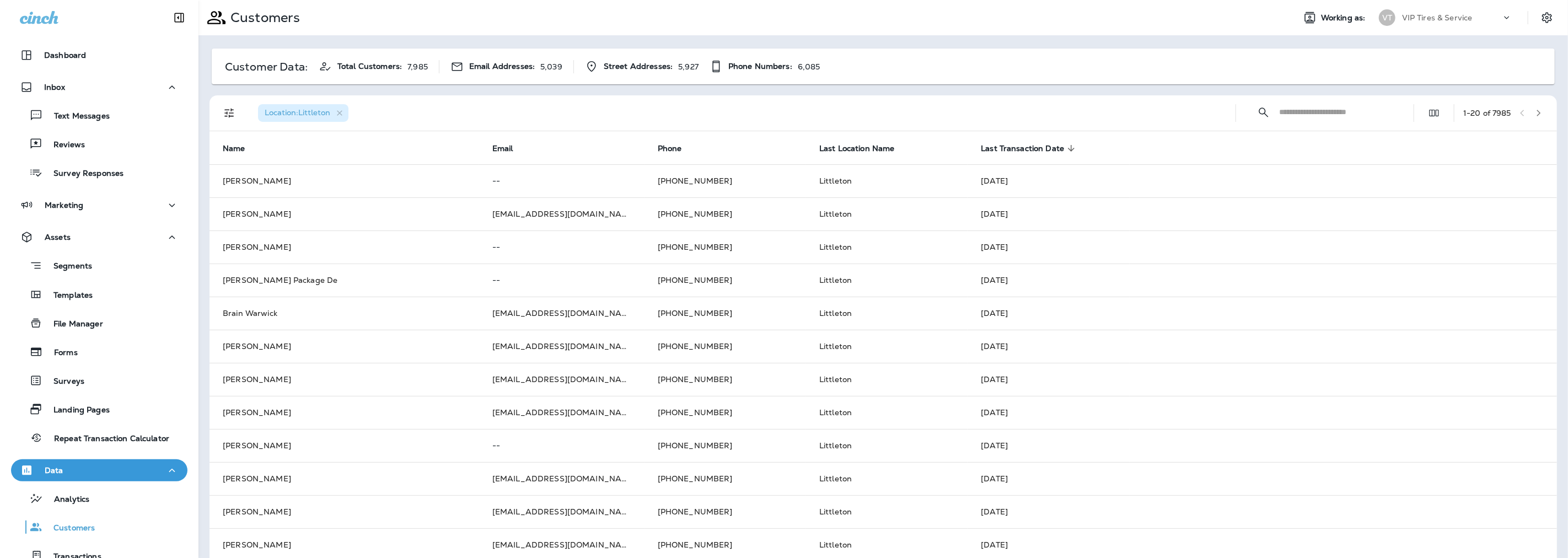
click at [1310, 112] on input "text" at bounding box center [1336, 112] width 114 height 29
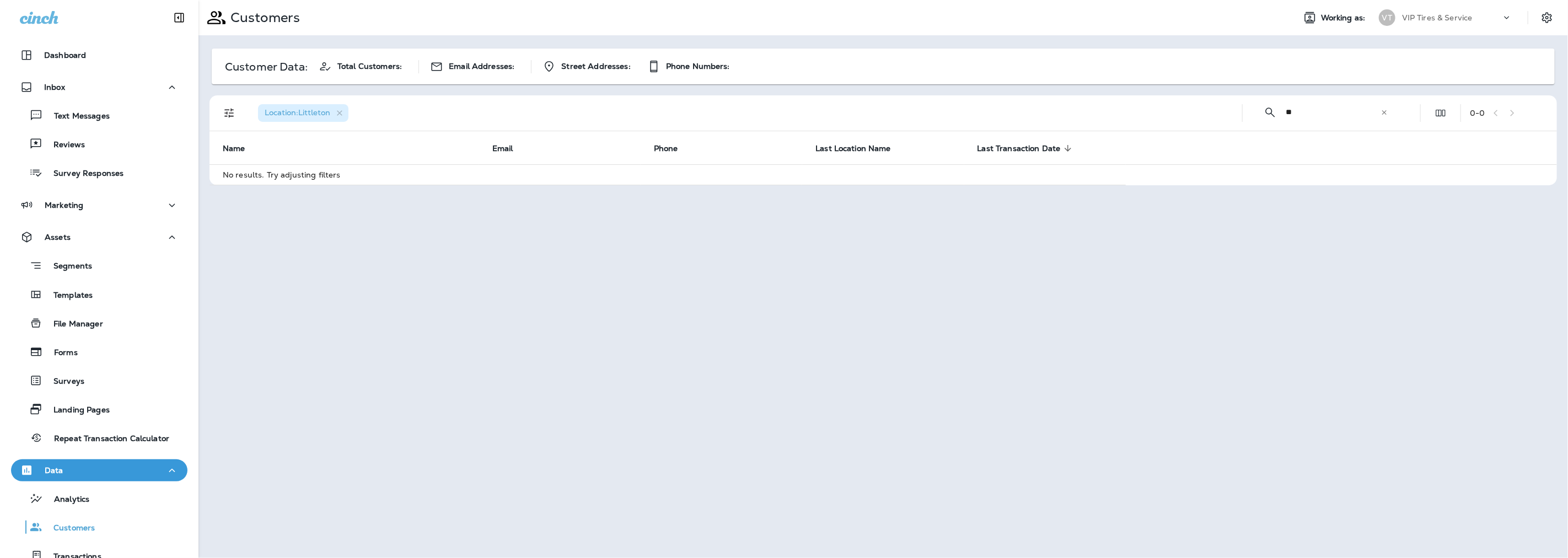
type input "*"
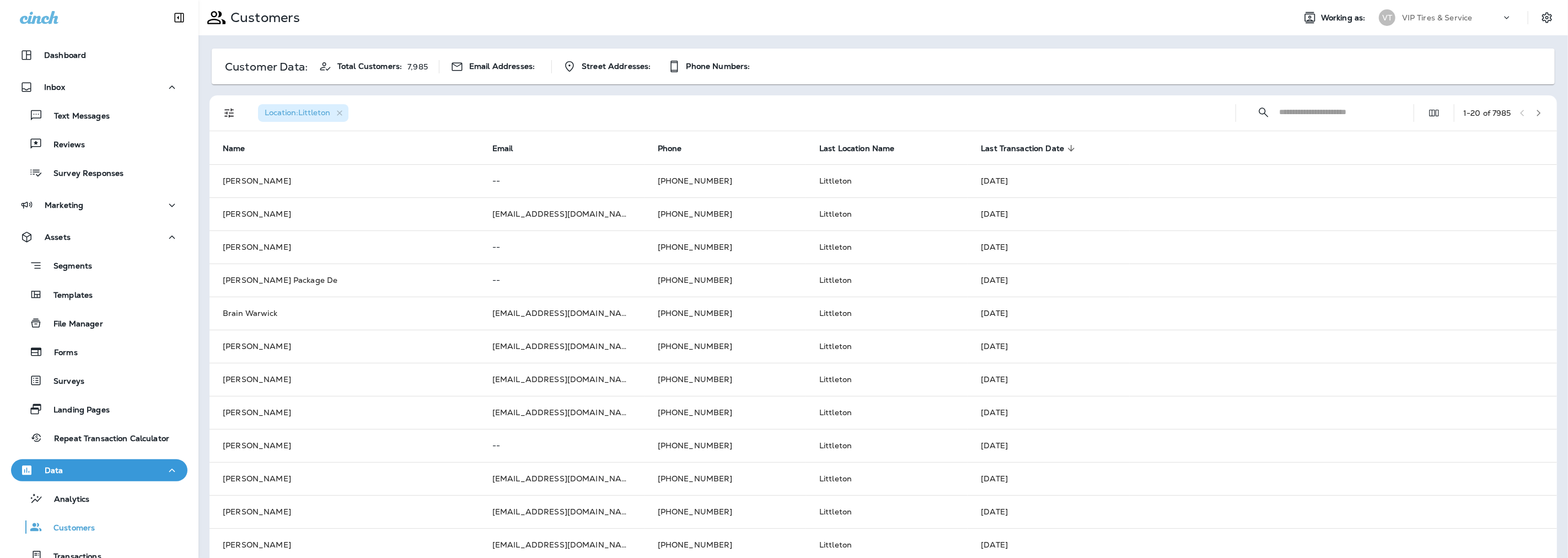
click at [1316, 119] on input "text" at bounding box center [1336, 112] width 114 height 29
type input "*****"
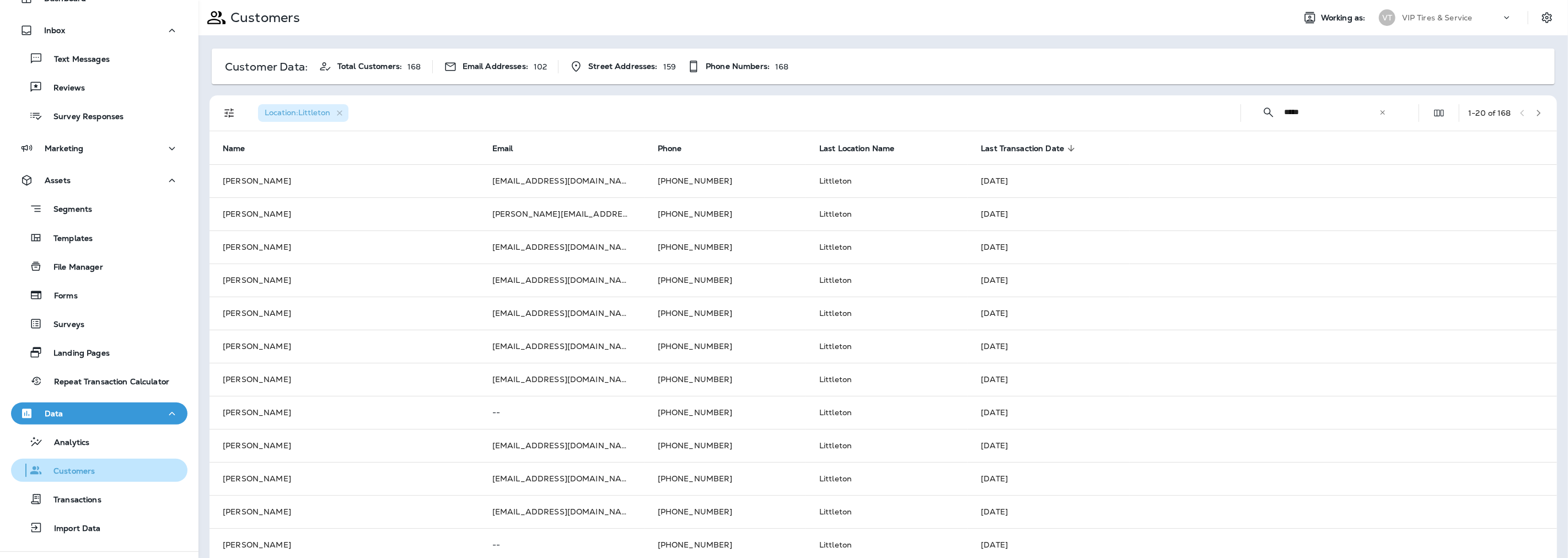
scroll to position [113, 0]
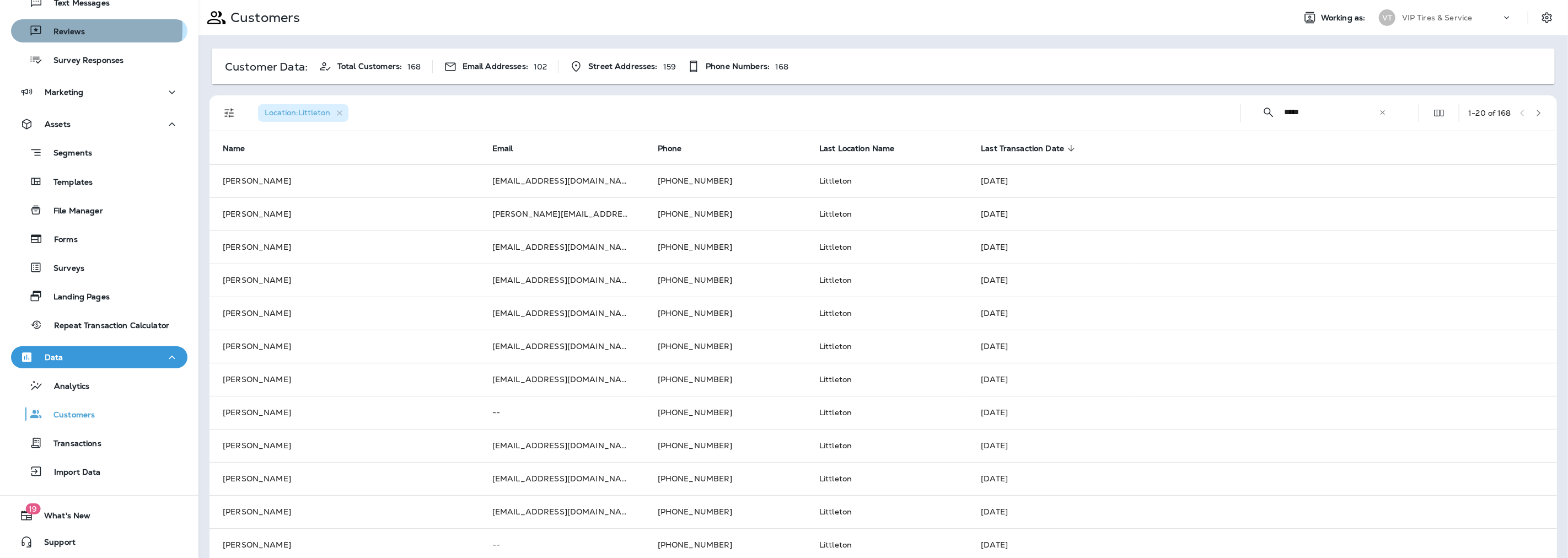
click at [65, 29] on p "Reviews" at bounding box center [64, 32] width 42 height 10
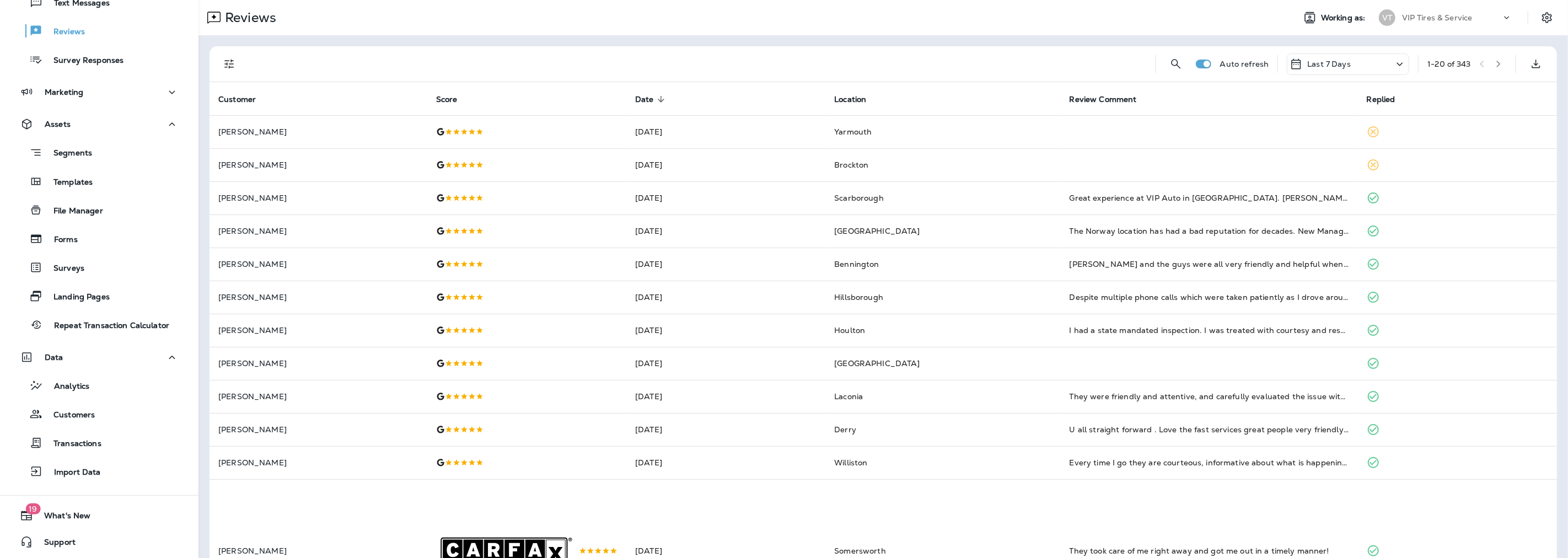
click at [224, 65] on icon "Filters" at bounding box center [230, 64] width 14 height 14
click at [248, 168] on label "No" at bounding box center [250, 163] width 50 height 18
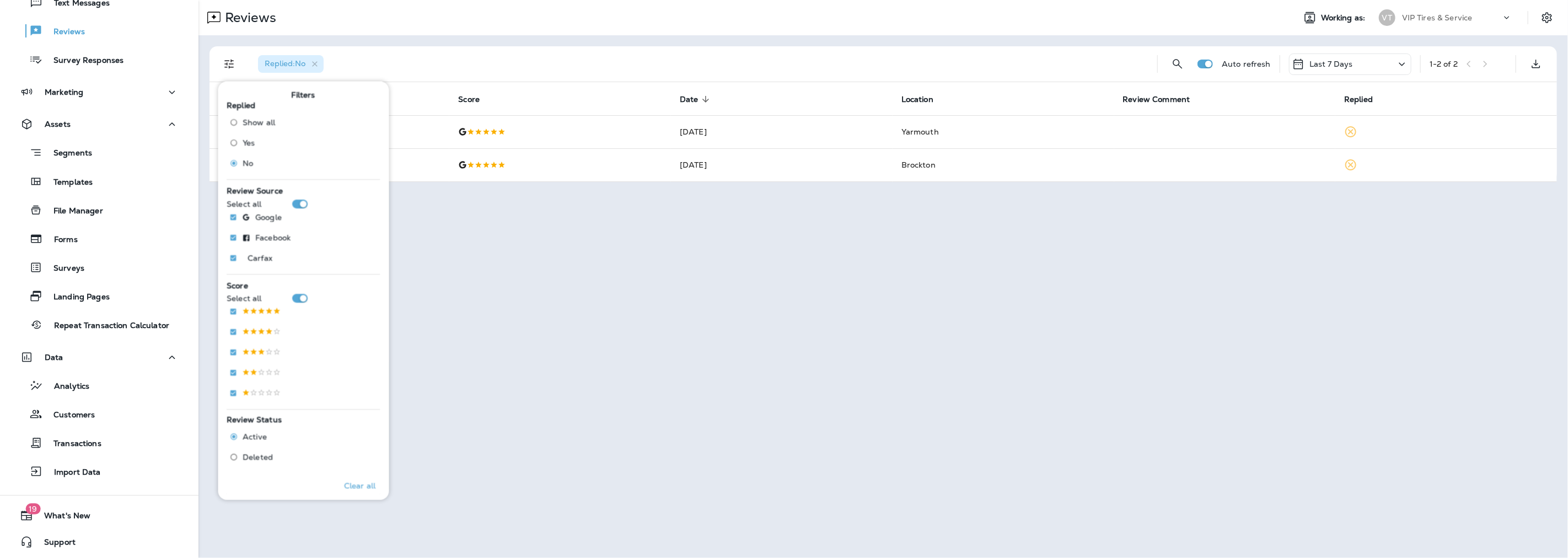
click at [774, 50] on div "Replied : No" at bounding box center [698, 64] width 899 height 36
